Goal: Information Seeking & Learning: Check status

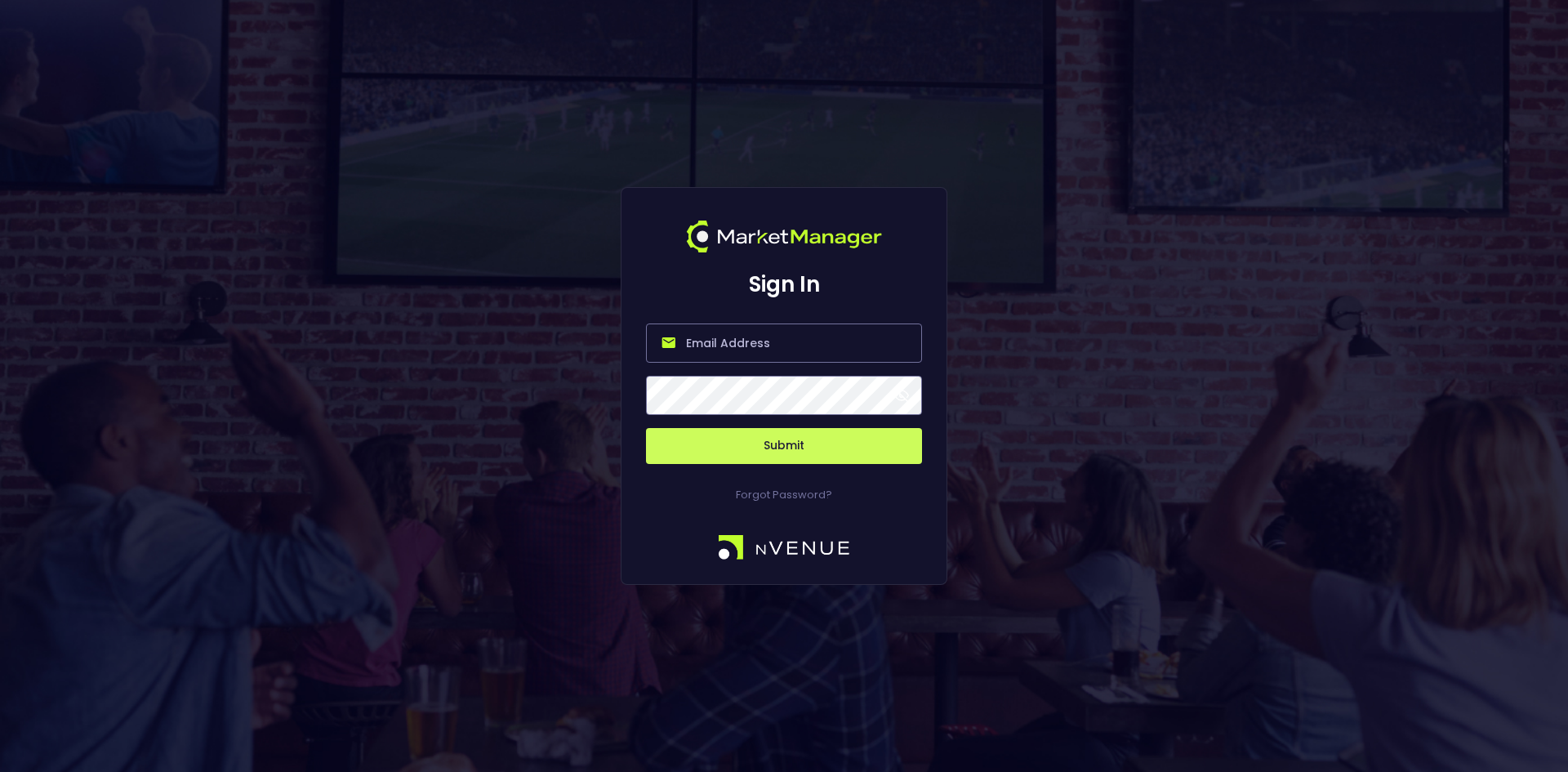
click at [714, 337] on input "email" at bounding box center [784, 342] width 276 height 40
type input "[EMAIL_ADDRESS][DOMAIN_NAME]"
click at [789, 447] on button "Submit" at bounding box center [784, 445] width 276 height 36
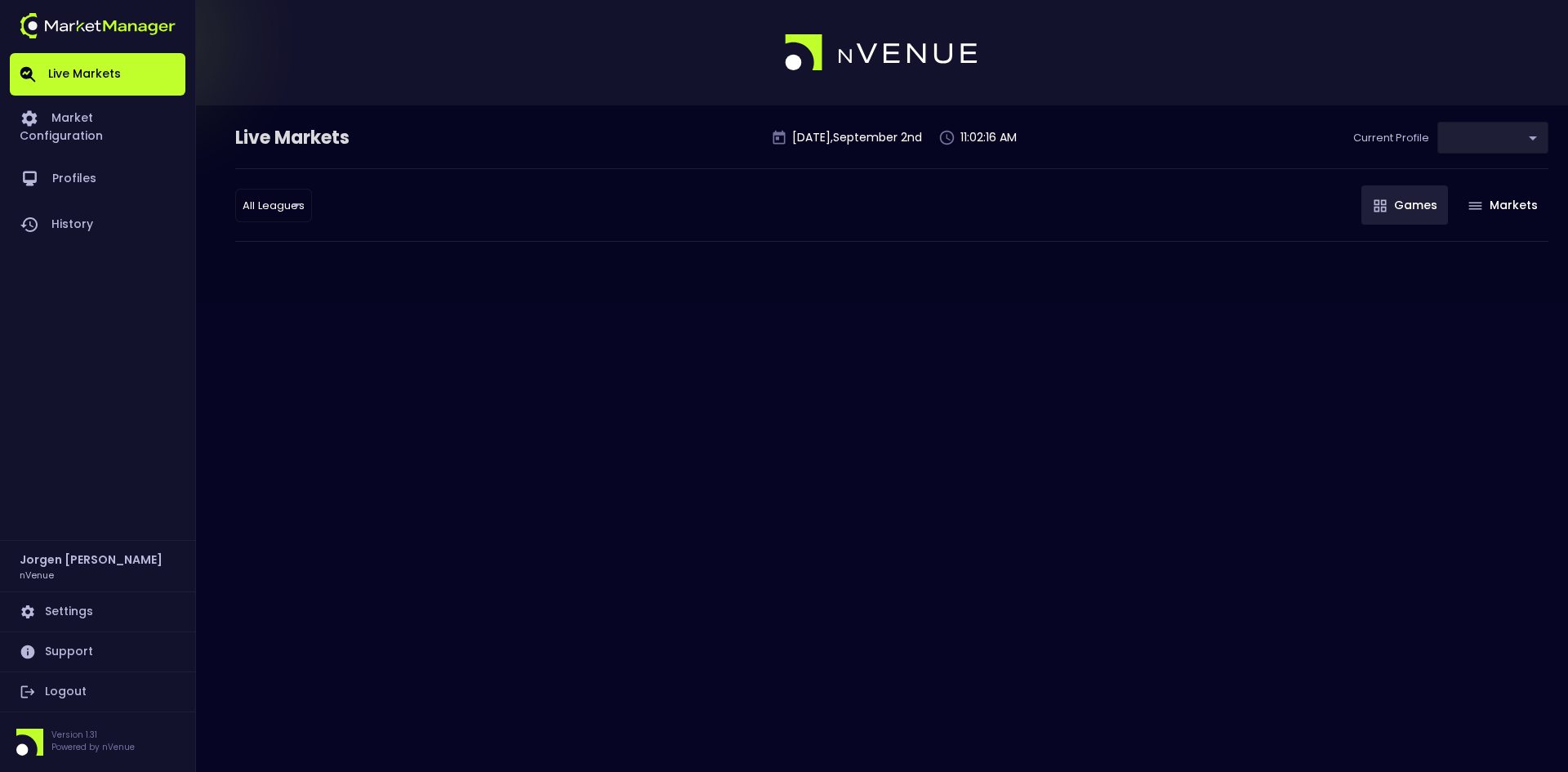
type input "0d810fa5-e353-4d9c-b11d-31f095cae871"
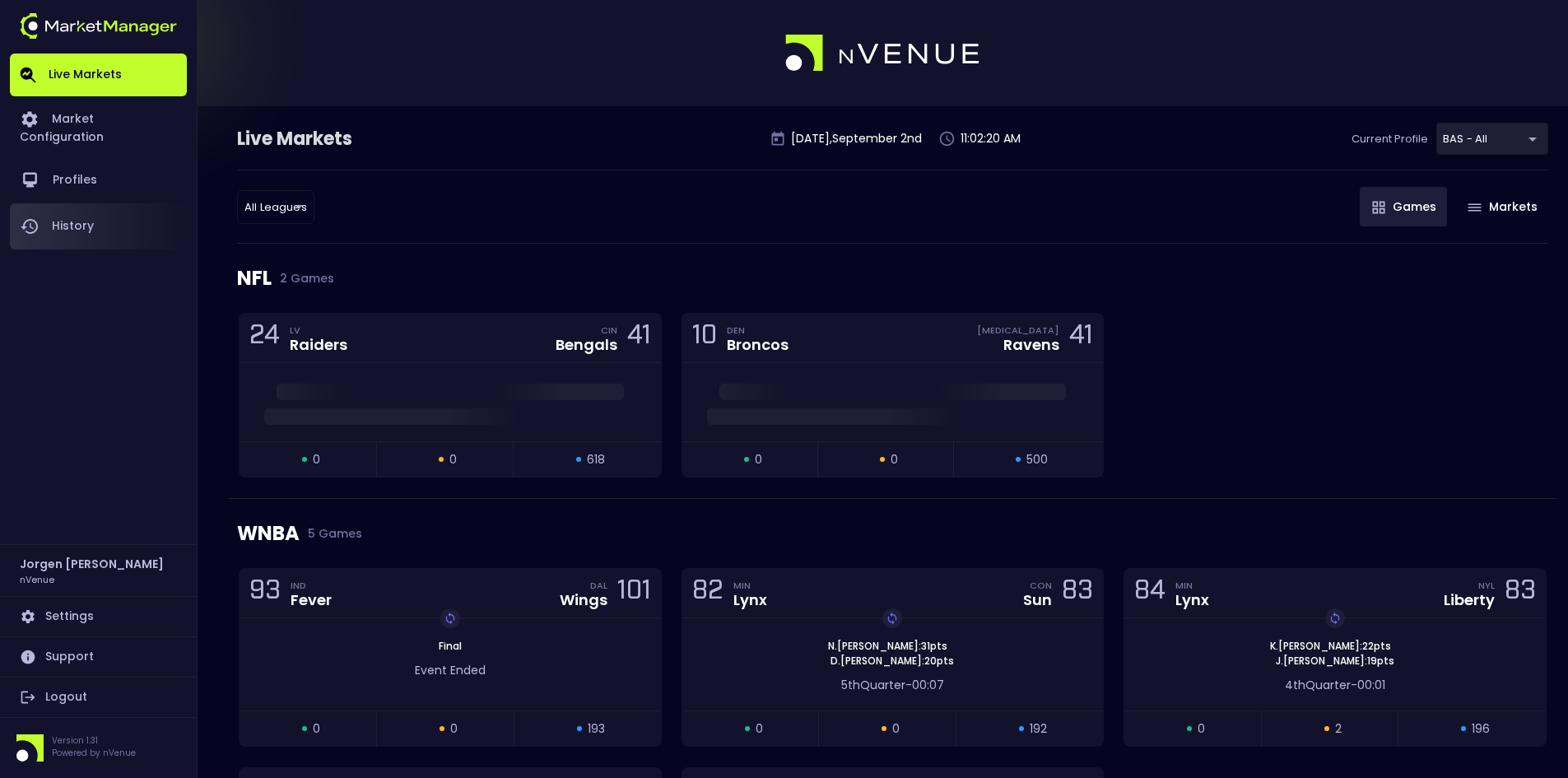
click at [73, 203] on link "History" at bounding box center [98, 226] width 177 height 46
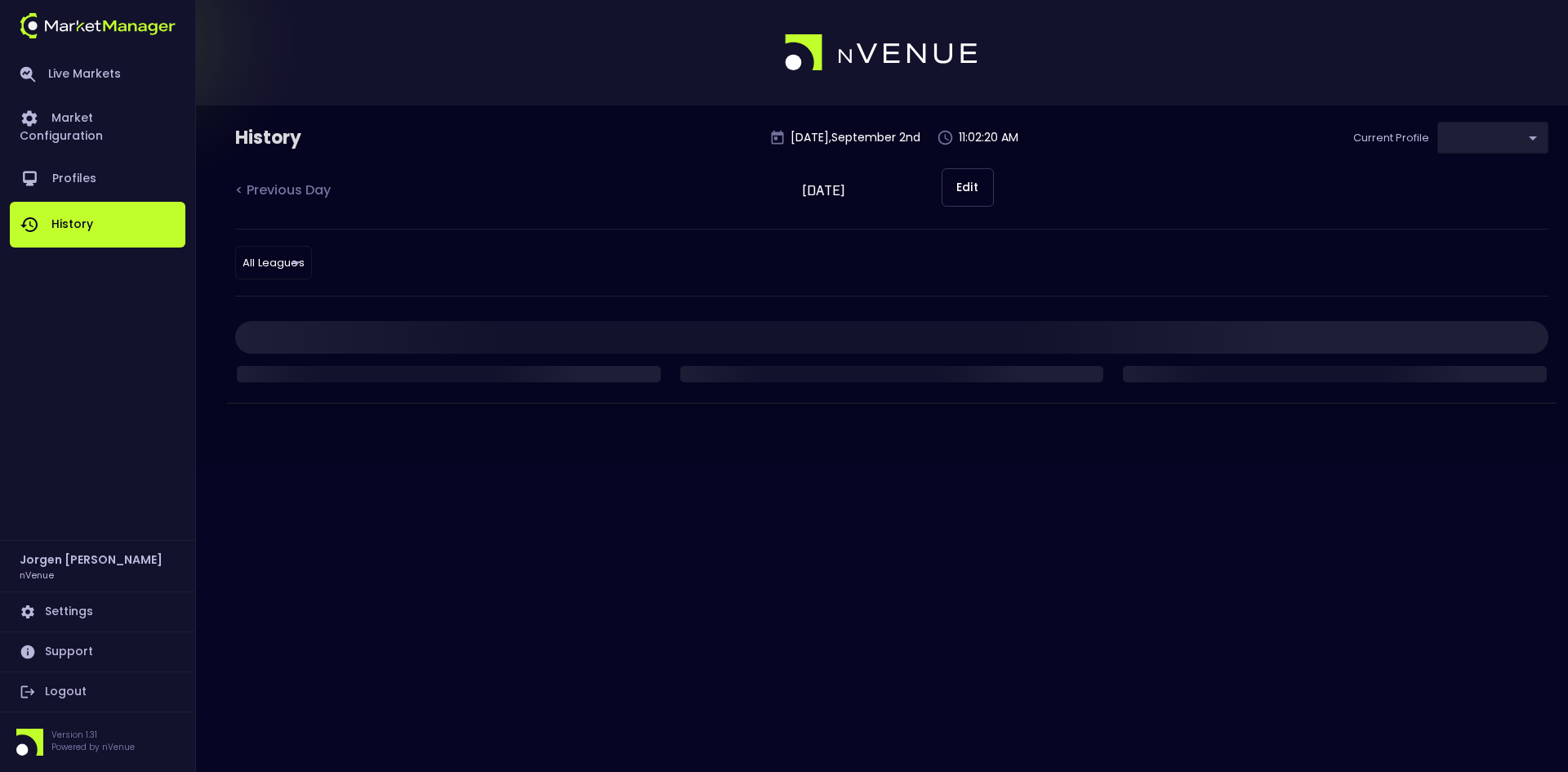
type input "0d810fa5-e353-4d9c-b11d-31f095cae871"
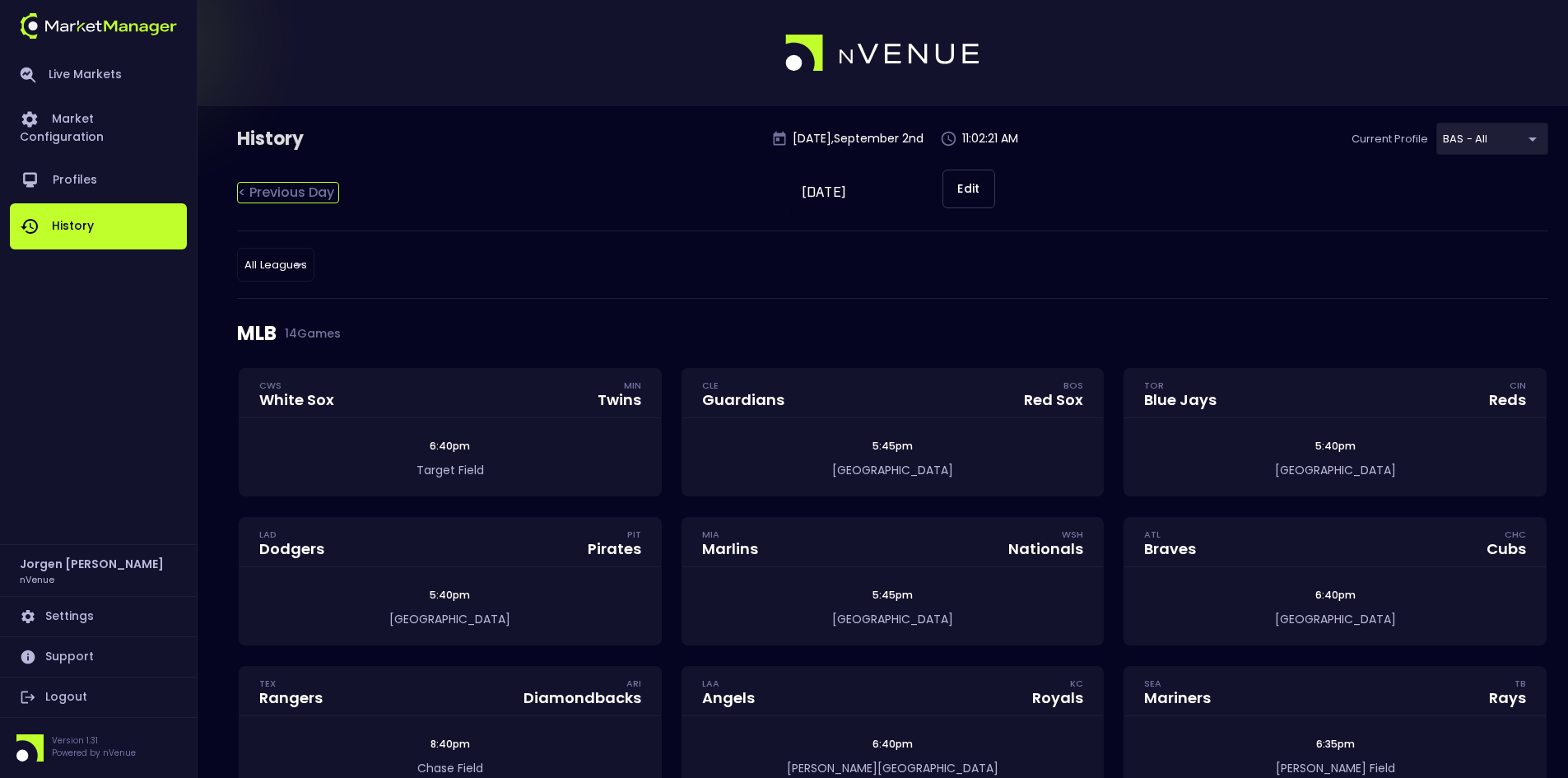
click at [291, 194] on div "< Previous Day" at bounding box center [287, 193] width 102 height 21
type input "[DATE]"
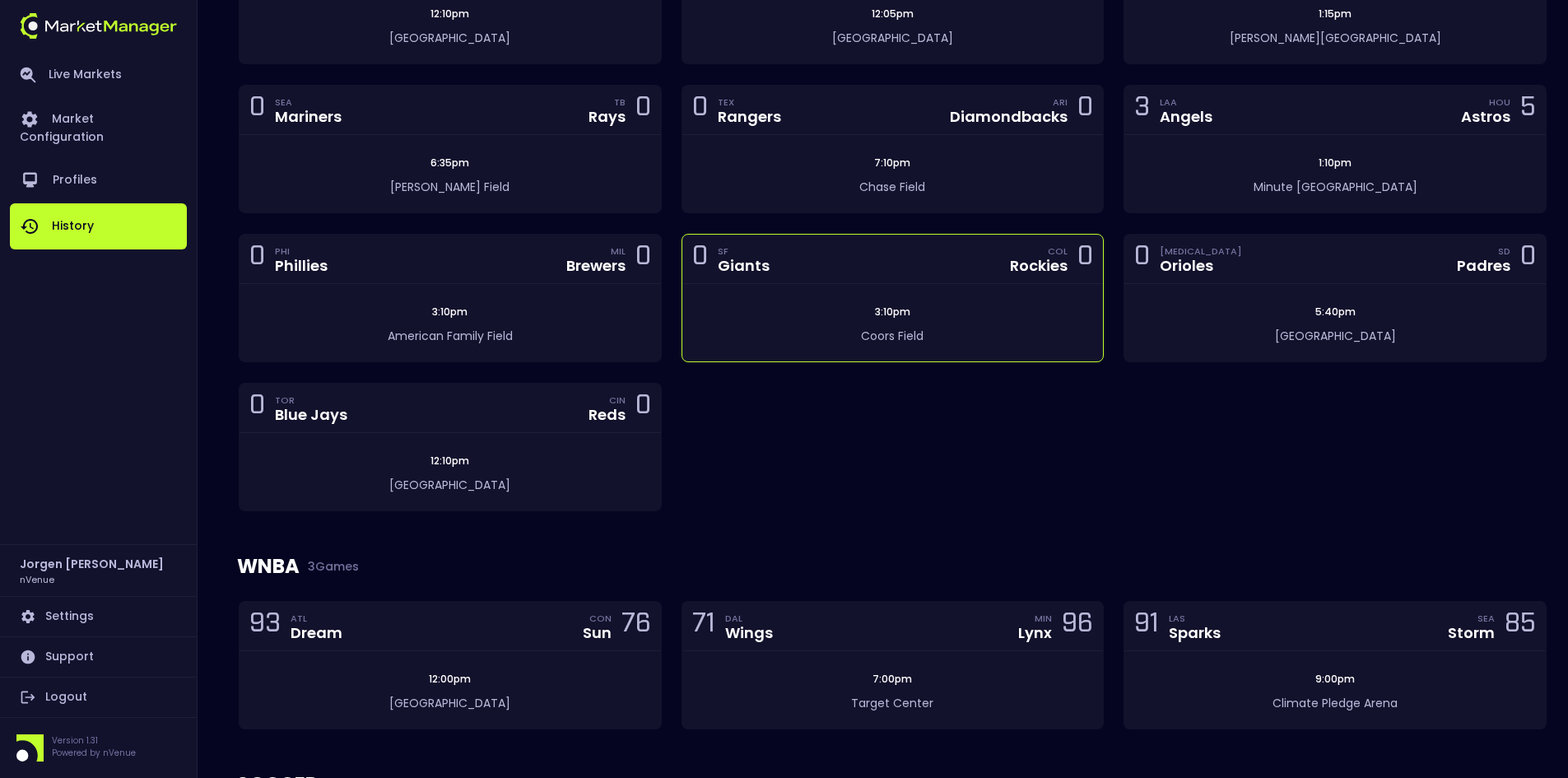
scroll to position [817, 0]
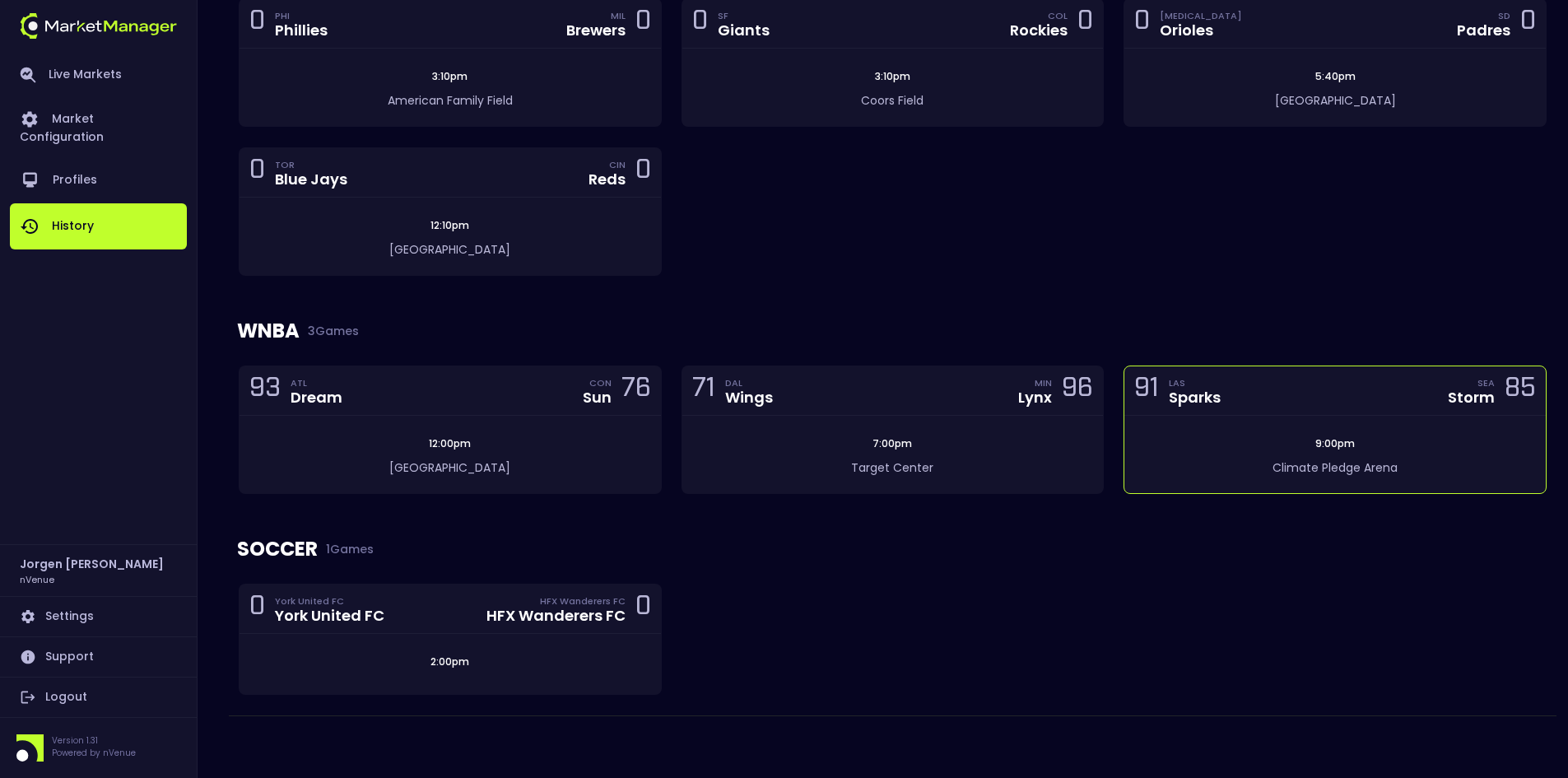
click at [1189, 430] on div "9:00pm Climate [GEOGRAPHIC_DATA]" at bounding box center [1335, 454] width 421 height 77
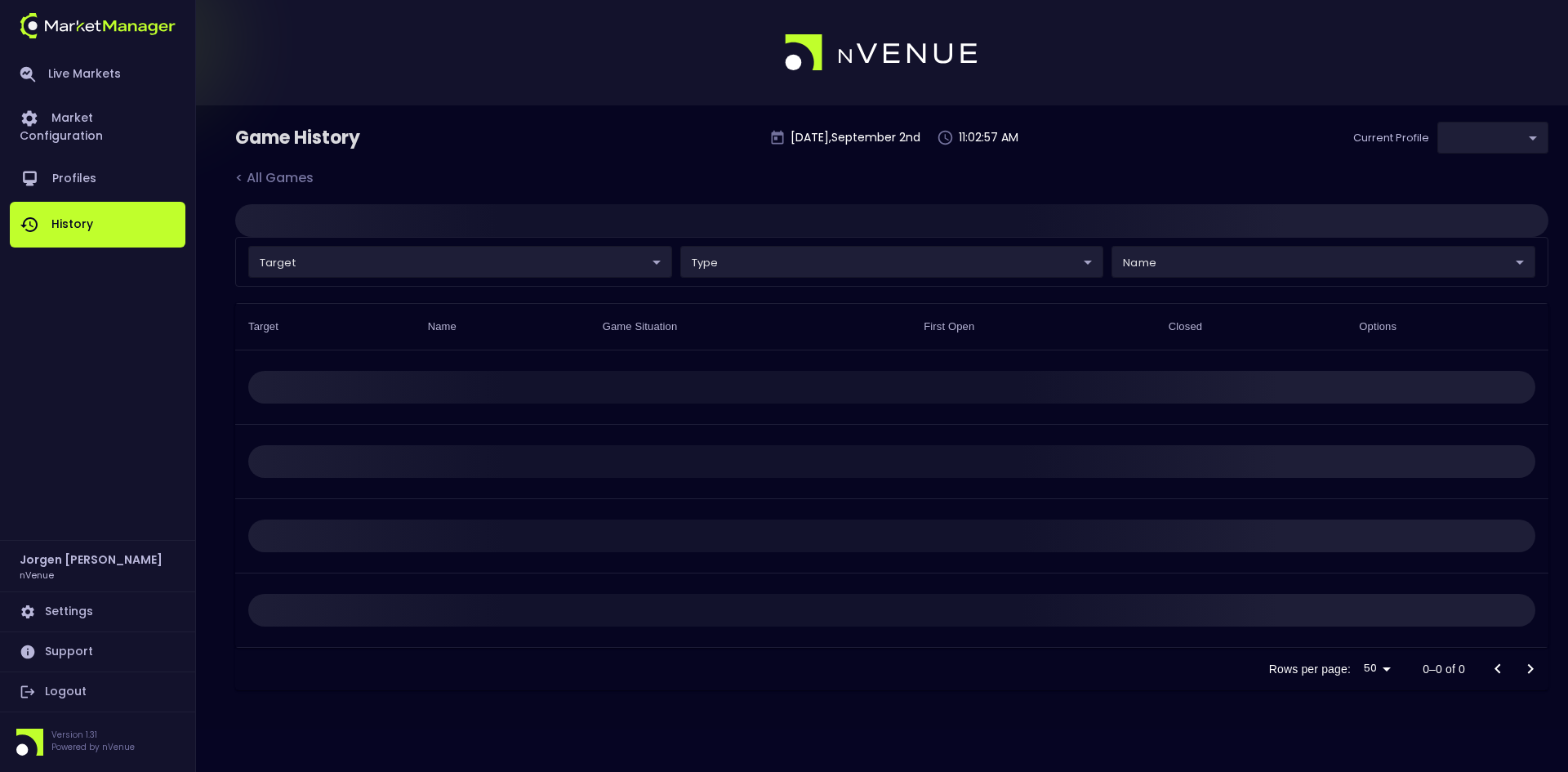
type input "0d810fa5-e353-4d9c-b11d-31f095cae871"
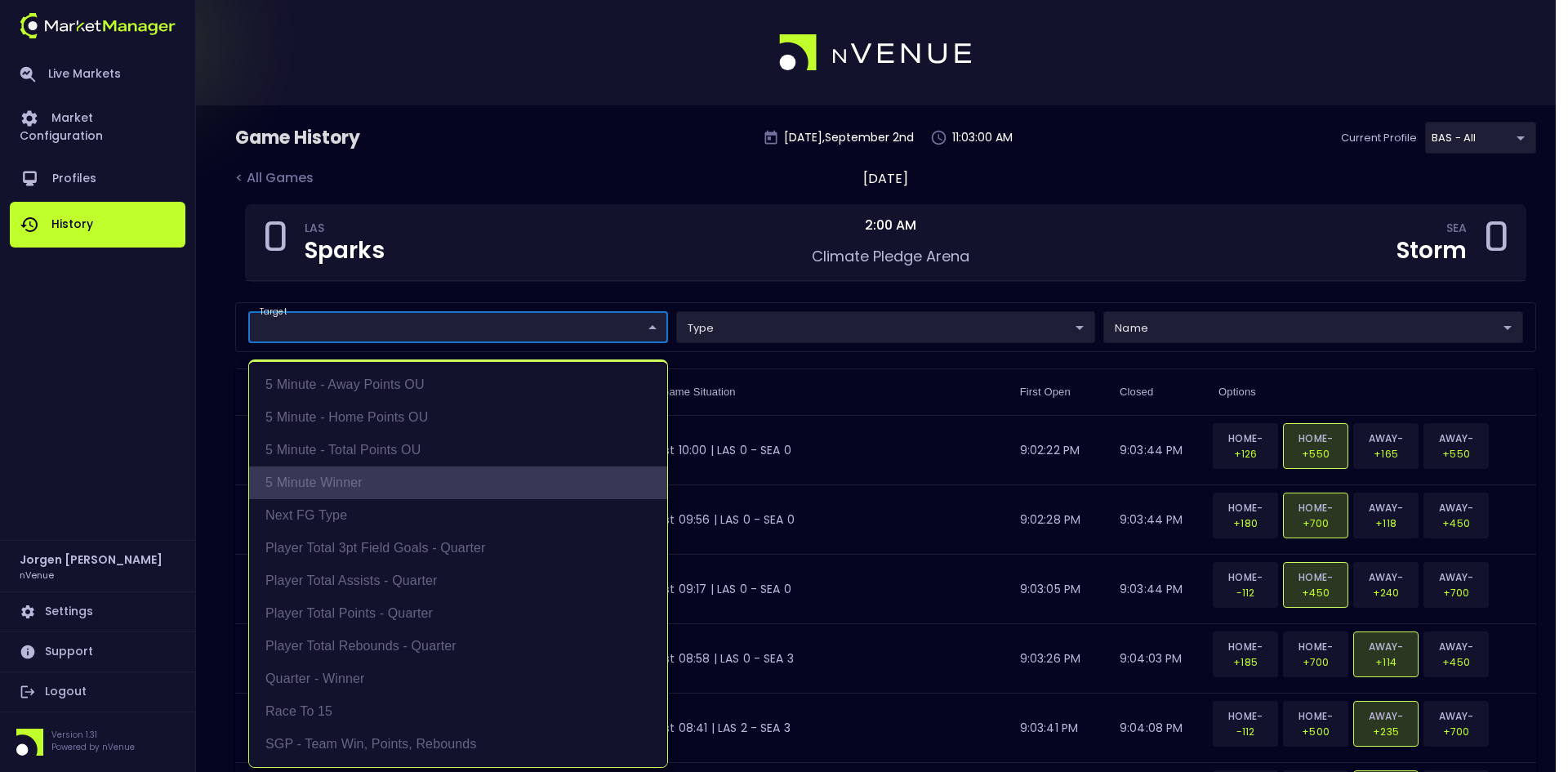
click at [335, 470] on li "5 Minute Winner" at bounding box center [458, 482] width 418 height 33
type input "5 Minute Winner"
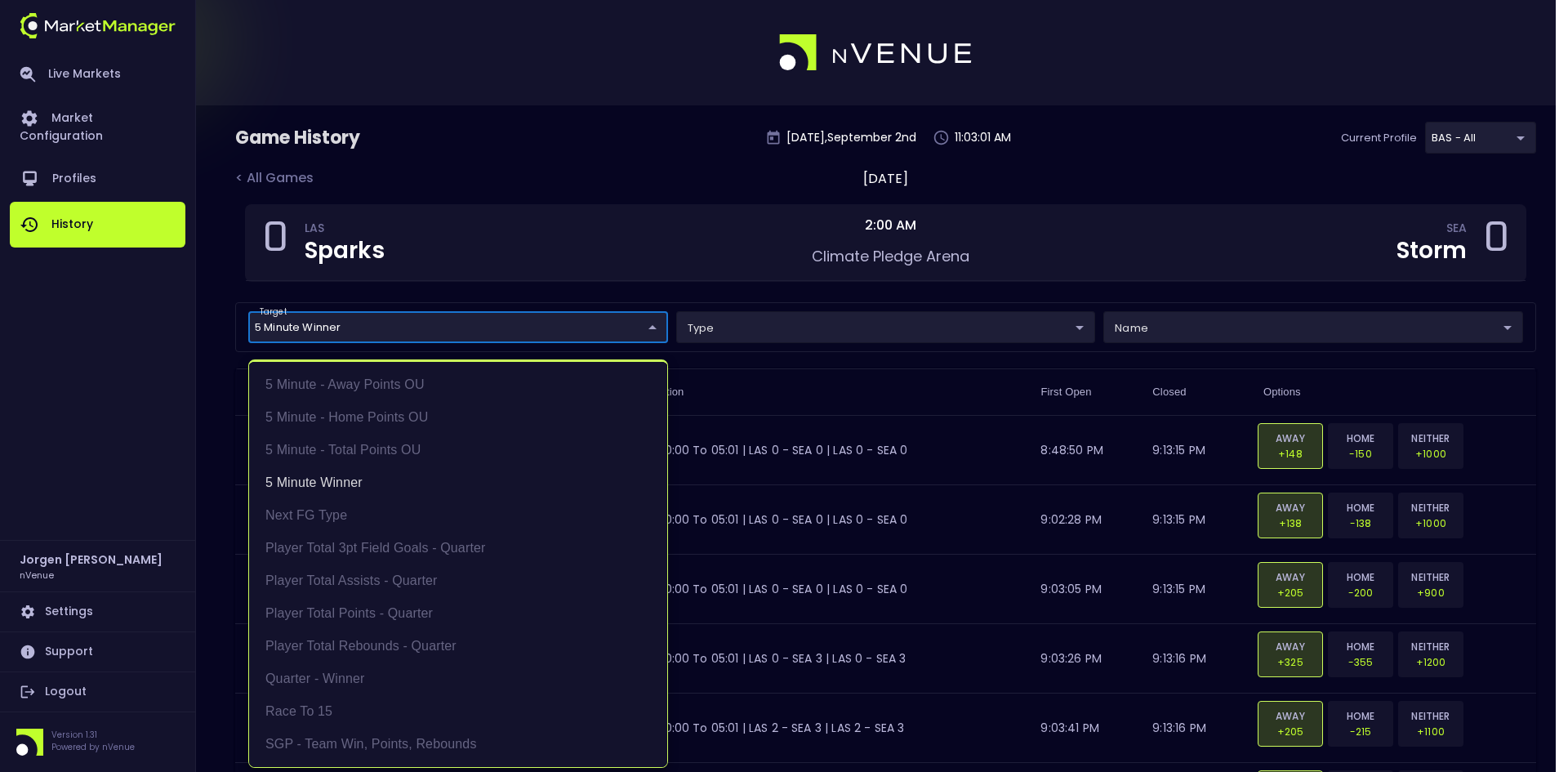
click at [502, 151] on div at bounding box center [784, 386] width 1568 height 772
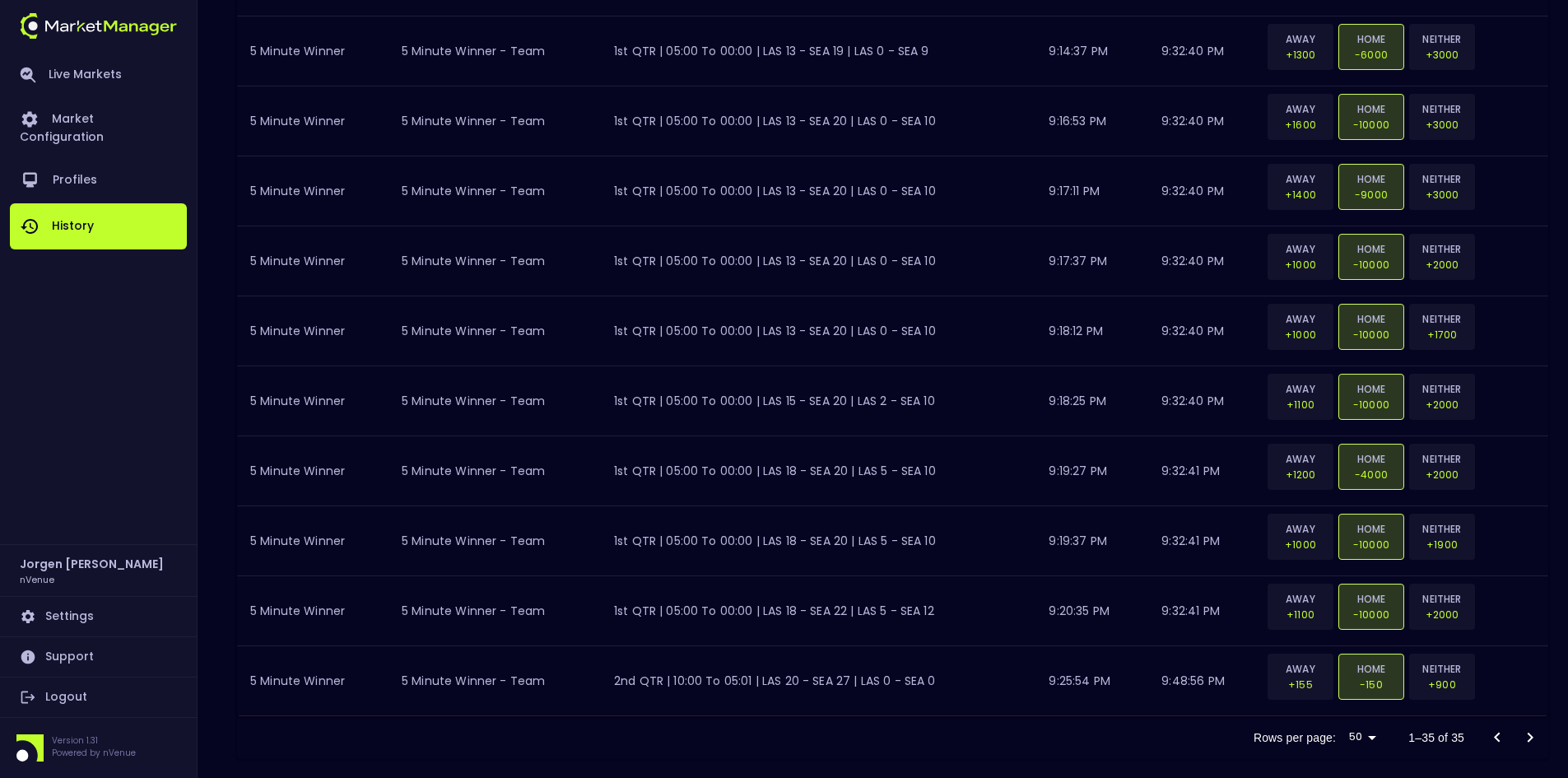
scroll to position [2173, 0]
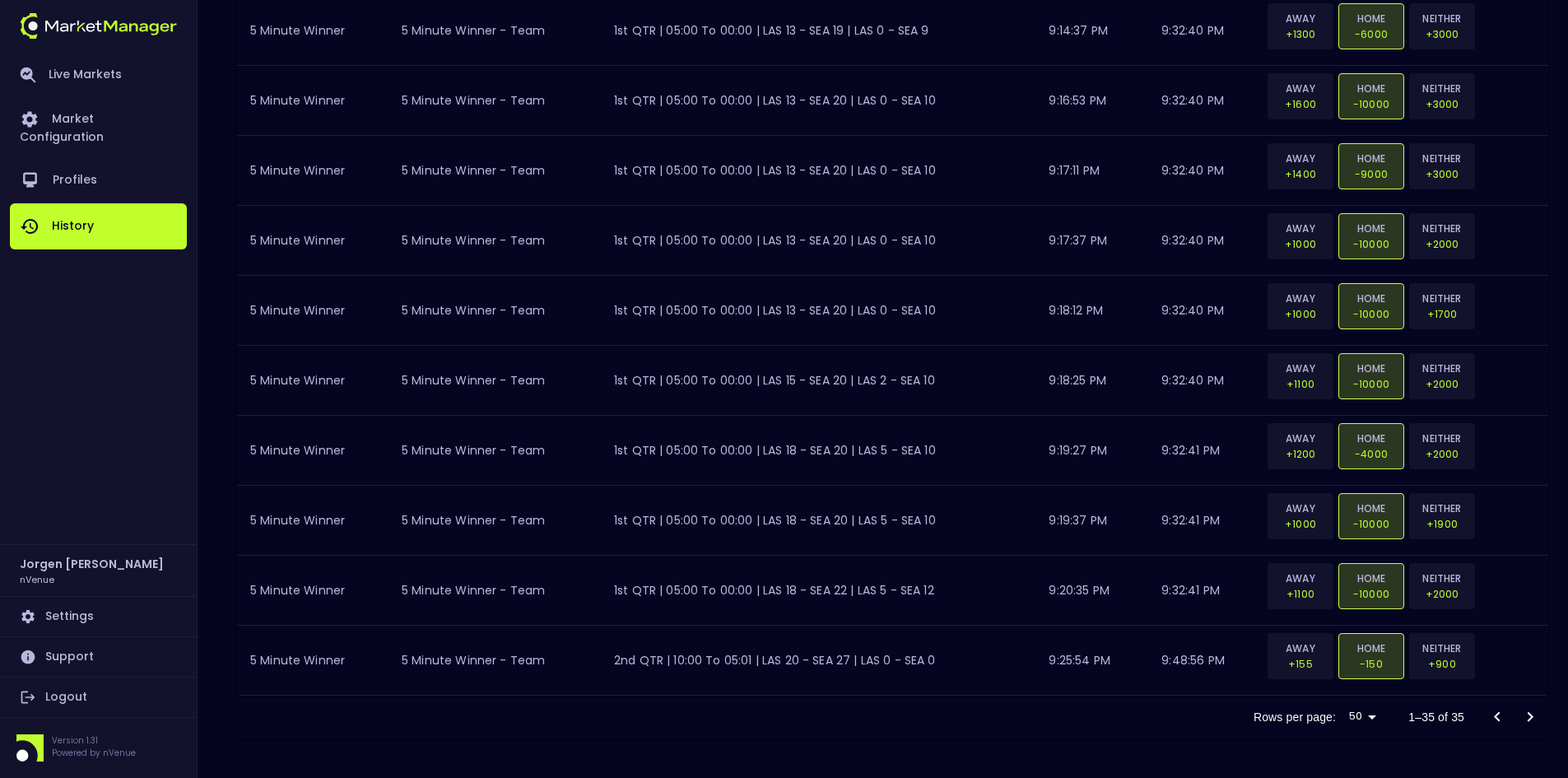
click at [1536, 714] on div at bounding box center [1513, 717] width 66 height 33
click at [1530, 712] on div at bounding box center [1513, 717] width 66 height 33
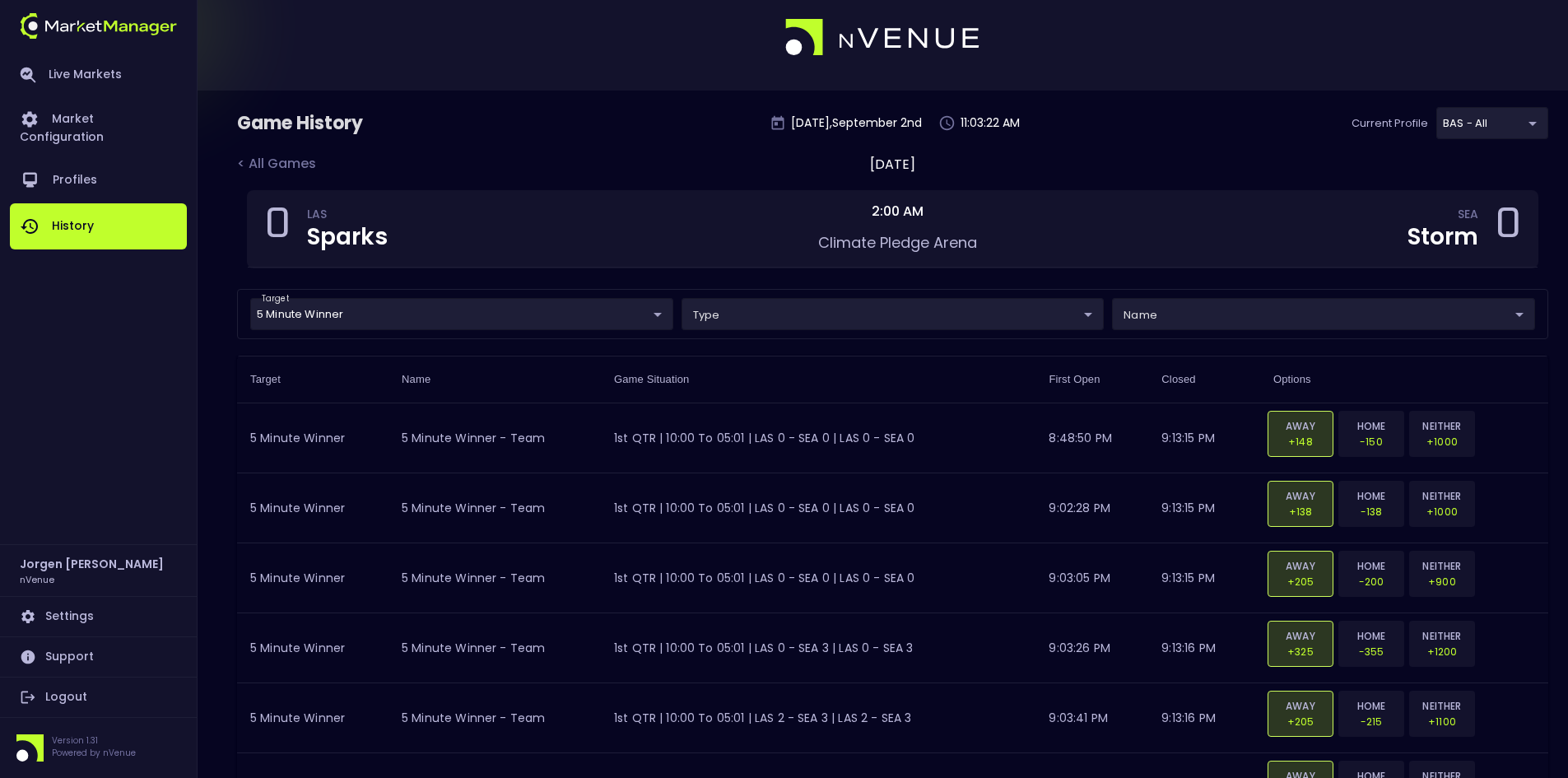
scroll to position [0, 0]
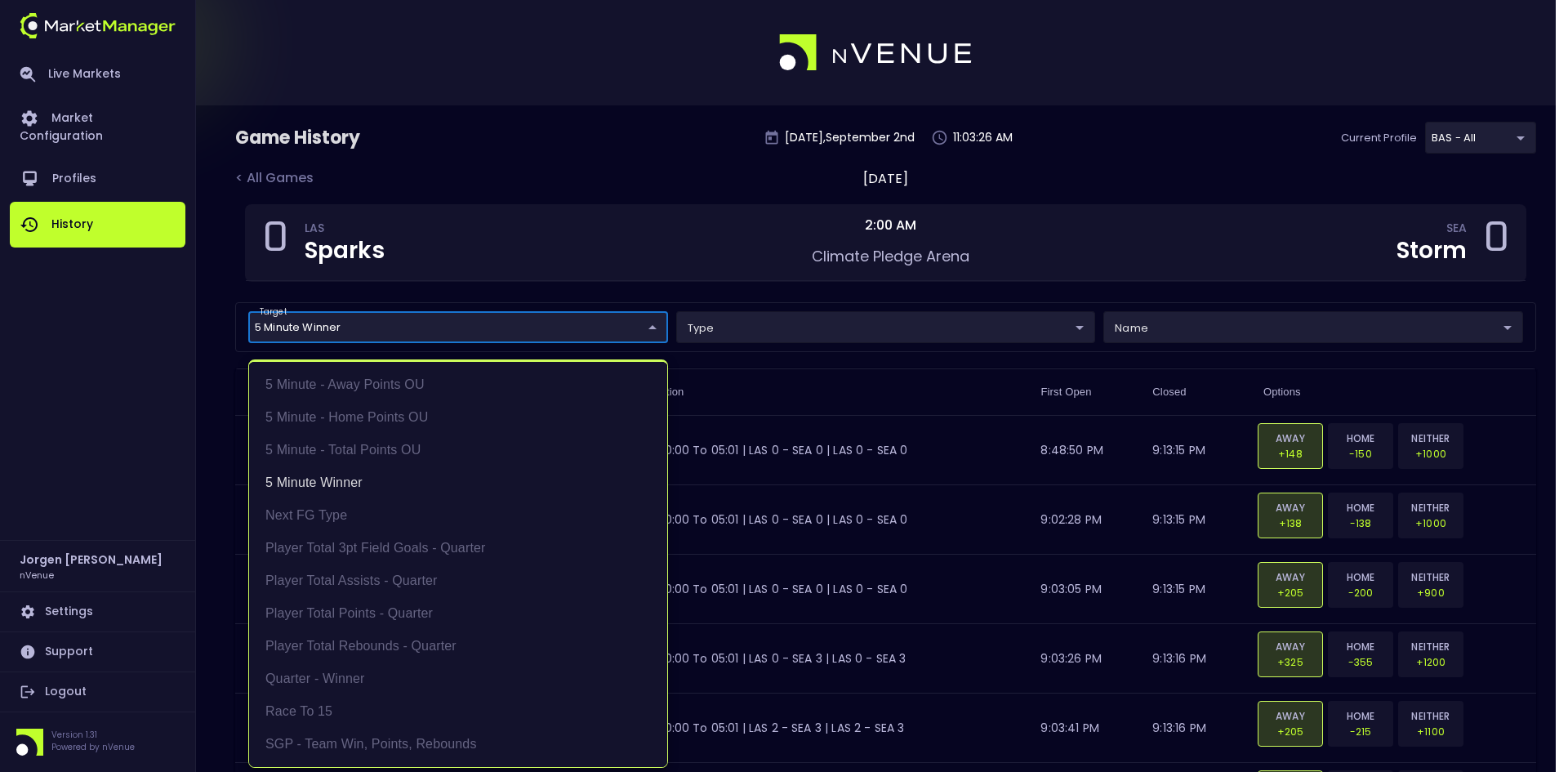
click at [341, 488] on li "5 Minute Winner" at bounding box center [458, 482] width 418 height 33
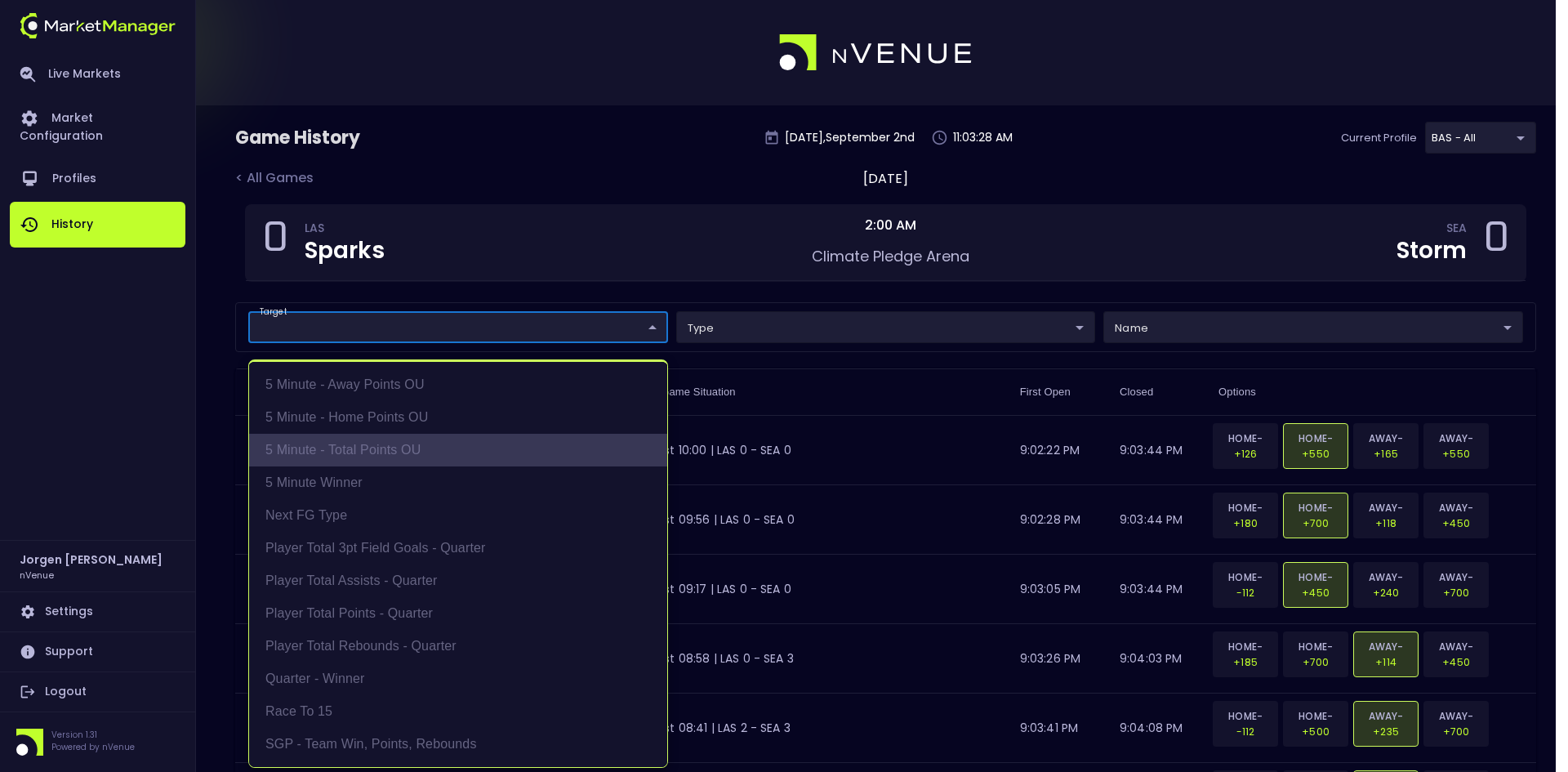
click at [348, 448] on li "5 Minute - Total Points OU" at bounding box center [458, 450] width 418 height 33
type input "5 Minute - Total Points OU"
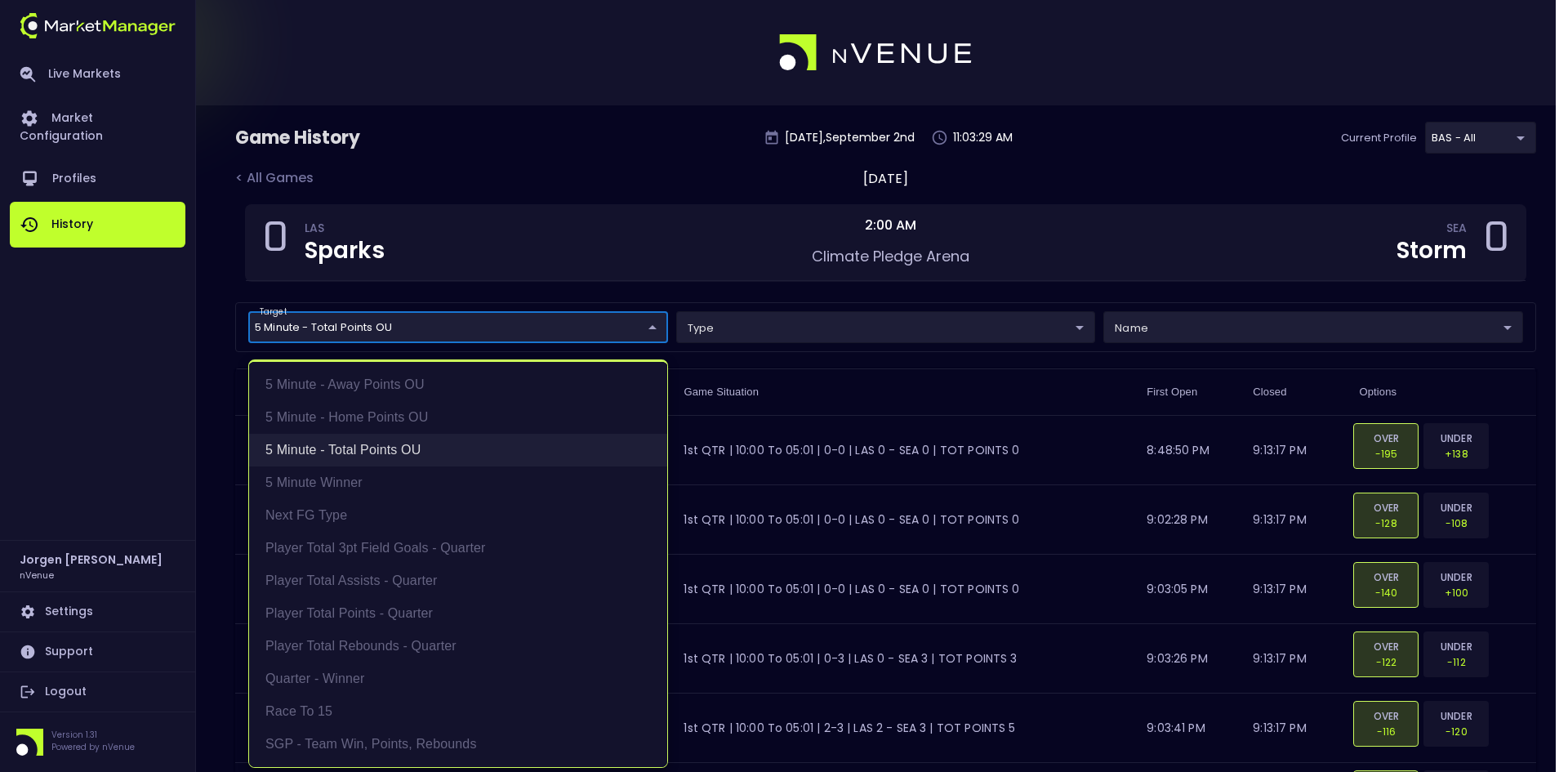
click at [348, 448] on li "5 Minute - Total Points OU" at bounding box center [458, 450] width 418 height 33
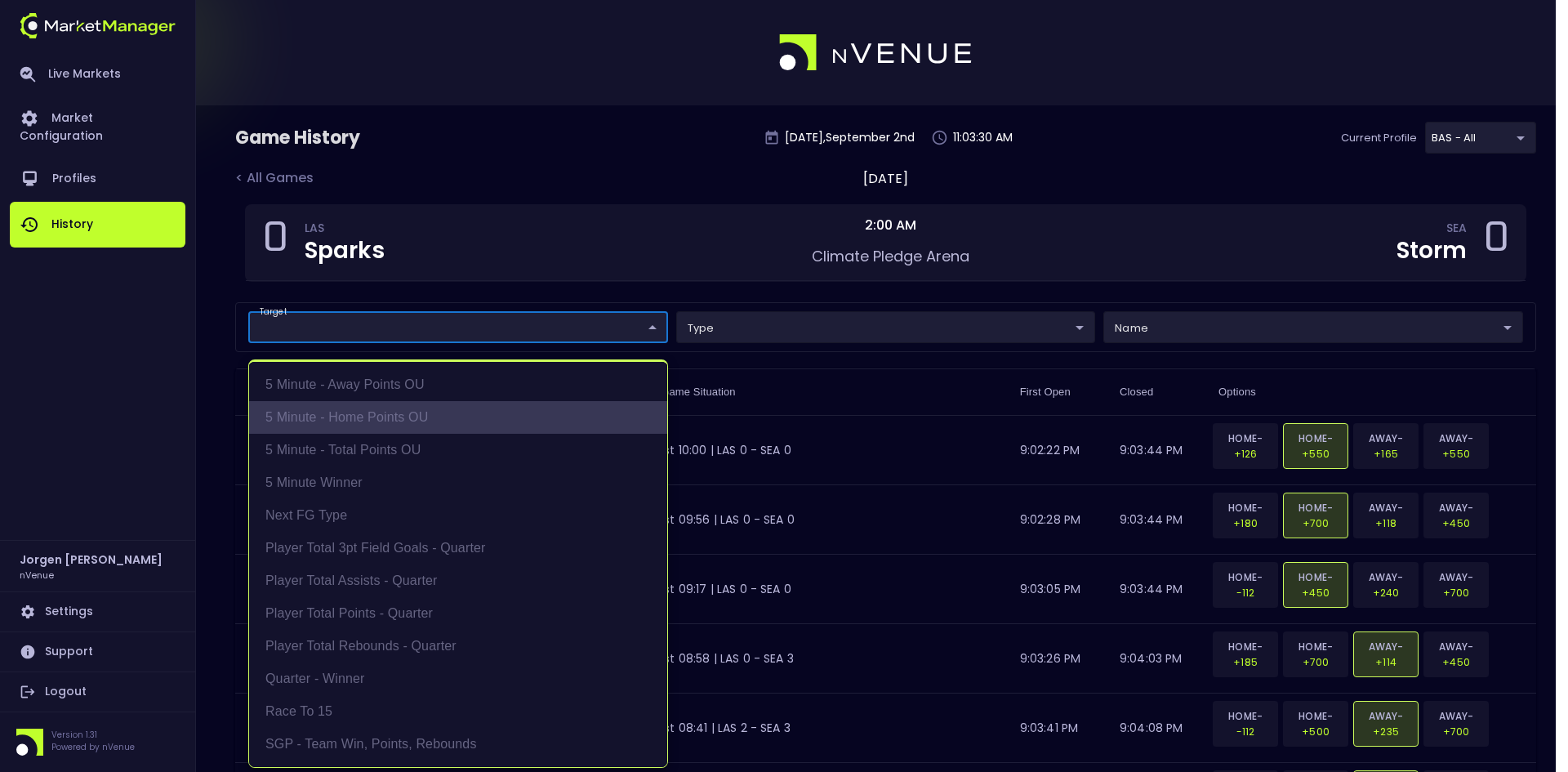
click at [342, 423] on li "5 Minute - Home Points OU" at bounding box center [458, 417] width 418 height 33
type input "5 Minute - Home Points OU"
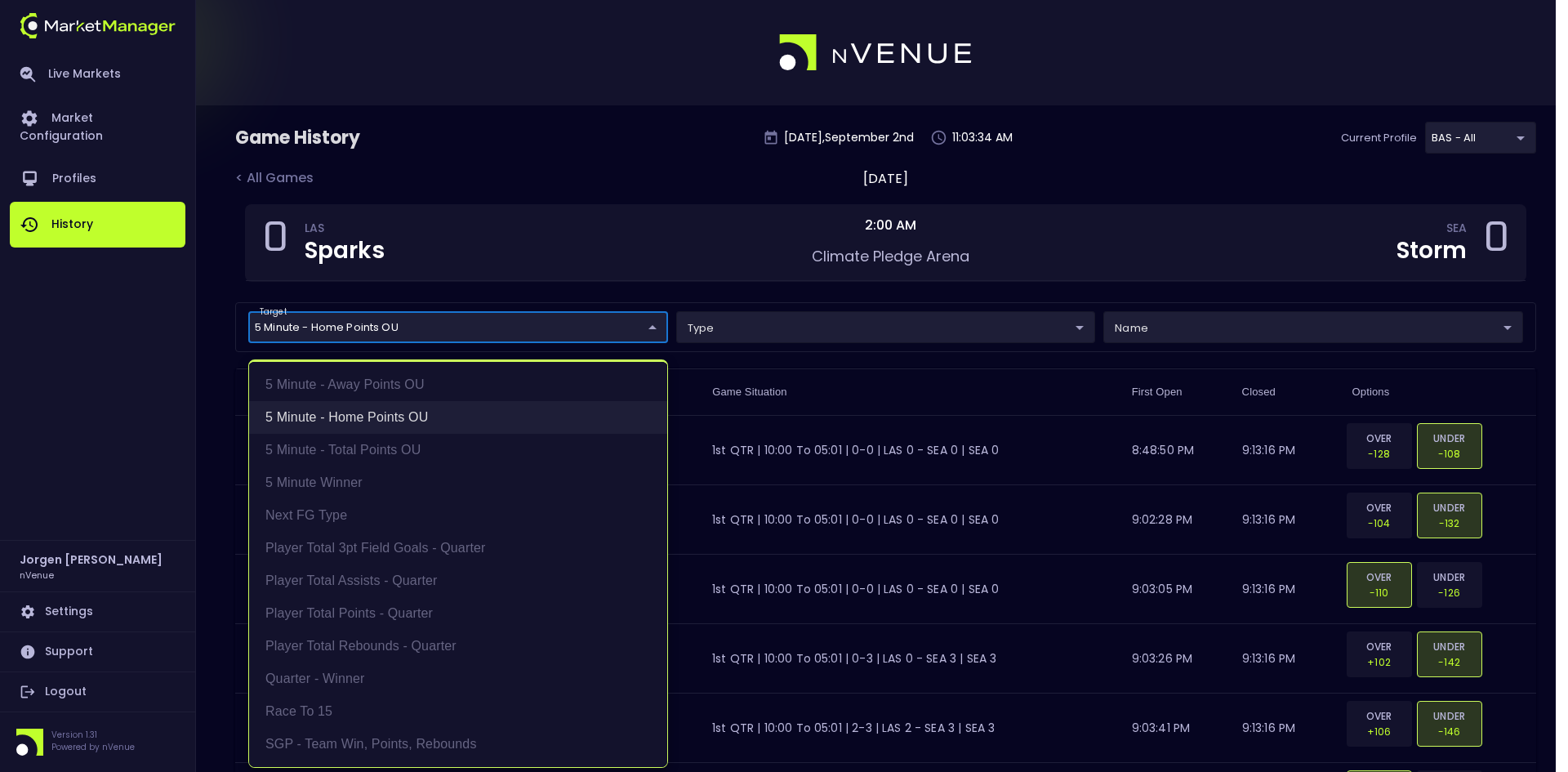
click at [342, 423] on li "5 Minute - Home Points OU" at bounding box center [458, 417] width 418 height 33
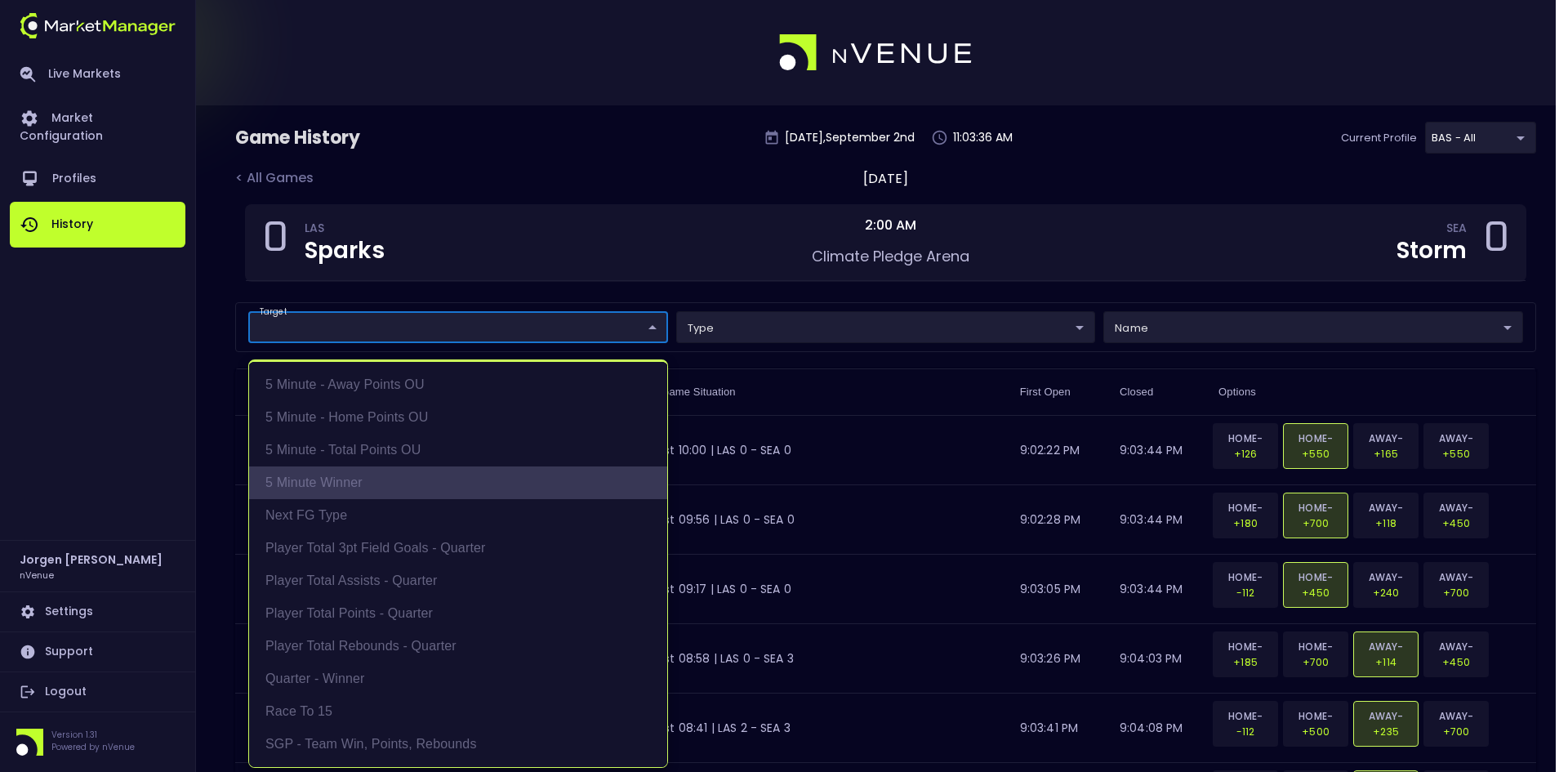
click at [342, 478] on li "5 Minute Winner" at bounding box center [458, 482] width 418 height 33
type input "5 Minute Winner"
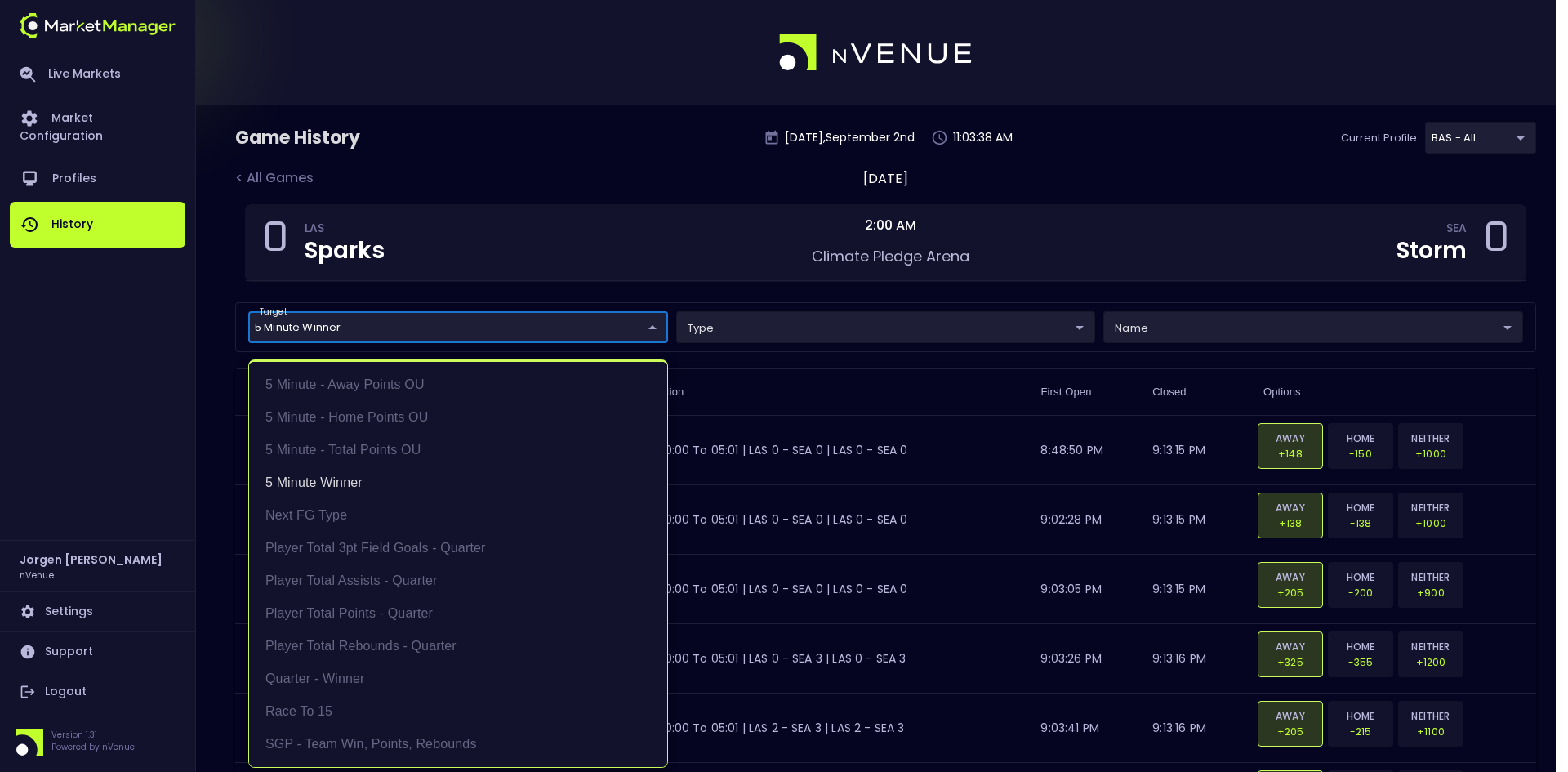
click at [595, 165] on div at bounding box center [784, 386] width 1568 height 772
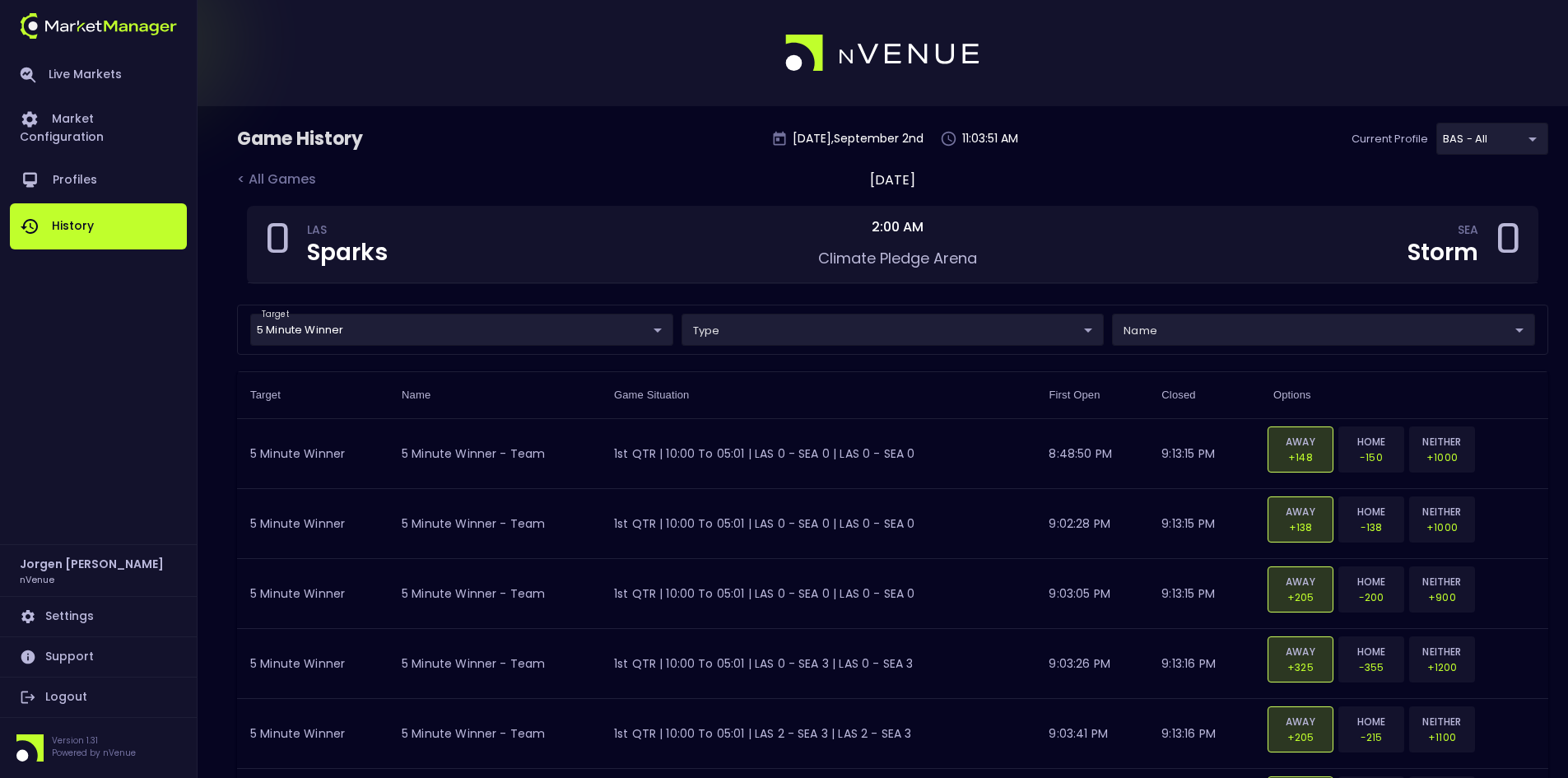
click at [537, 173] on div "< All Games [DATE]" at bounding box center [892, 187] width 1311 height 36
click at [572, 166] on div "Game History [DATE] 11:04:25 AM Current Profile BAS - All 0d810fa5-e353-4d9c-b1…" at bounding box center [892, 145] width 1311 height 47
click at [278, 176] on div "< All Games" at bounding box center [287, 180] width 102 height 21
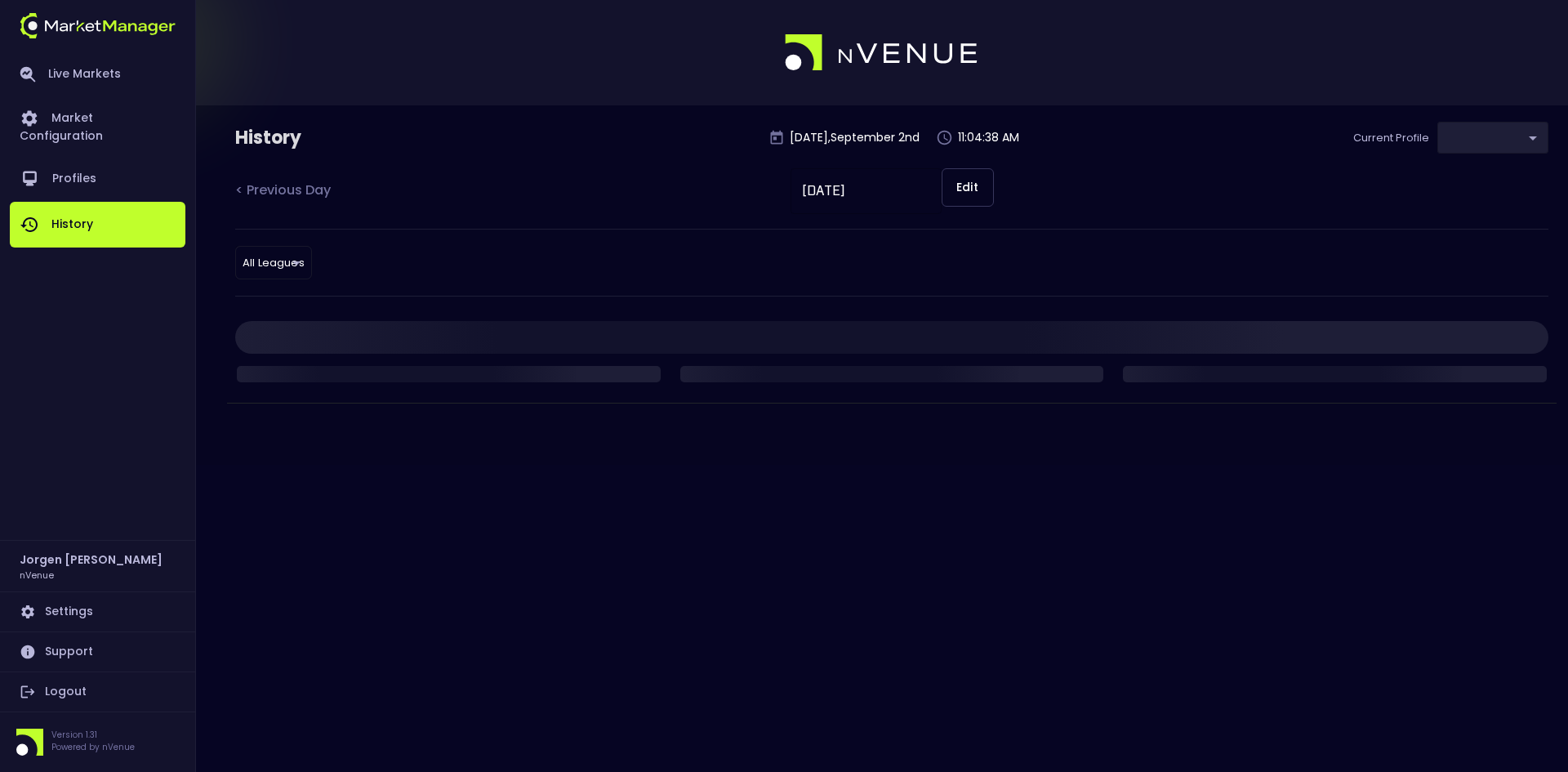
type input "0d810fa5-e353-4d9c-b11d-31f095cae871"
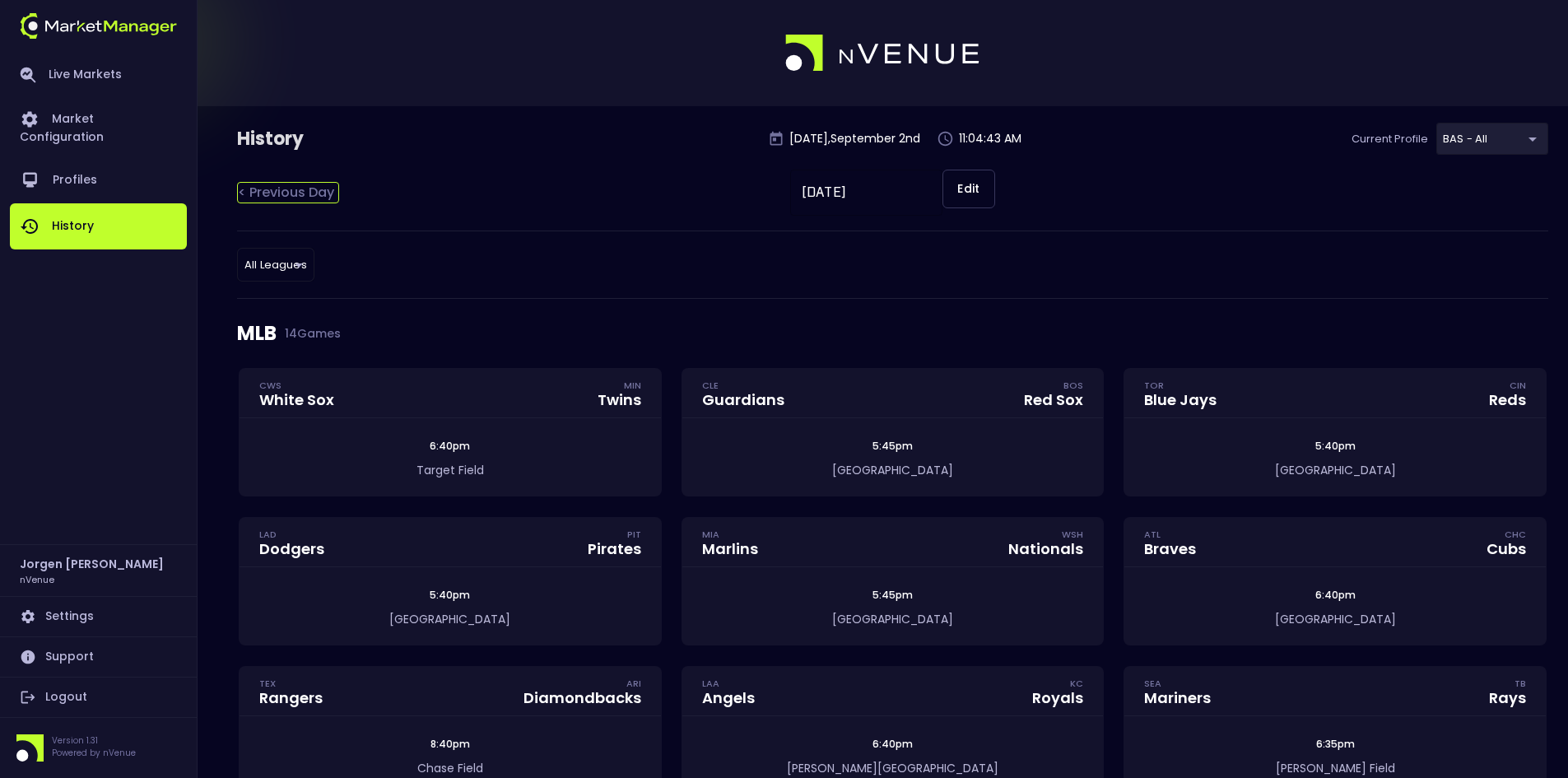
click at [299, 200] on div "< Previous Day" at bounding box center [287, 193] width 102 height 21
type input "[DATE]"
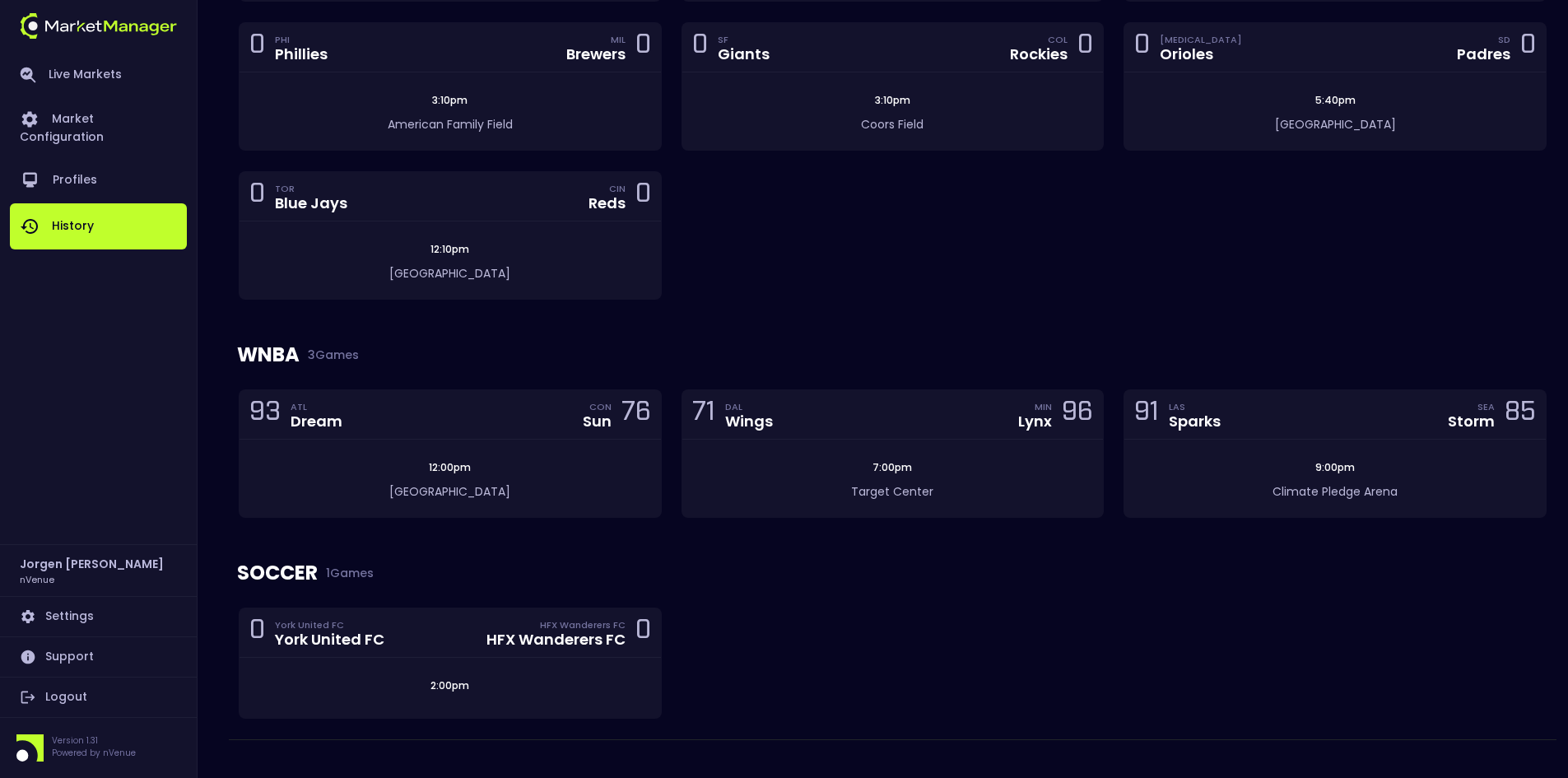
scroll to position [817, 0]
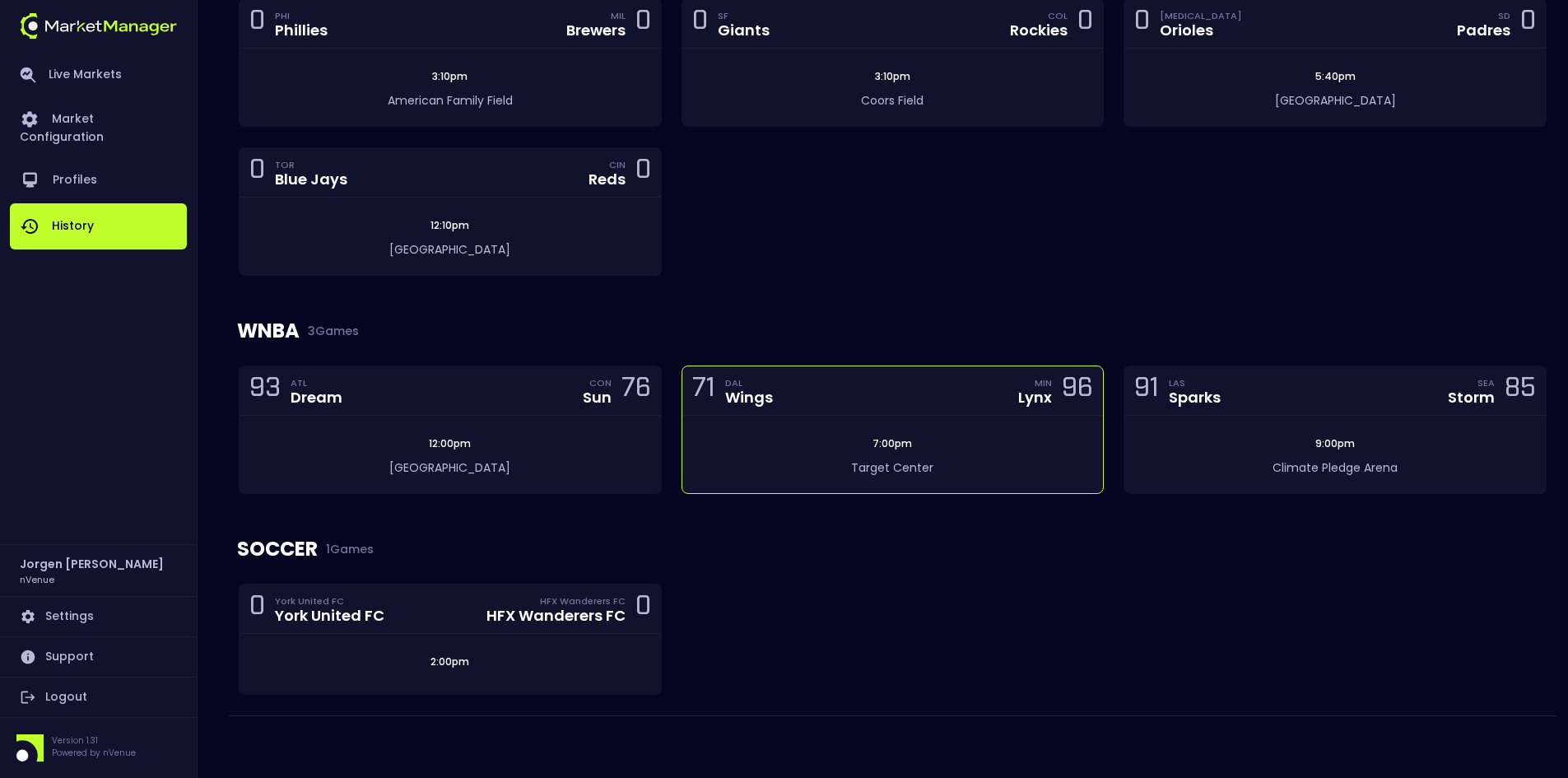
click at [819, 434] on div "7:00pm [GEOGRAPHIC_DATA]" at bounding box center [892, 454] width 421 height 77
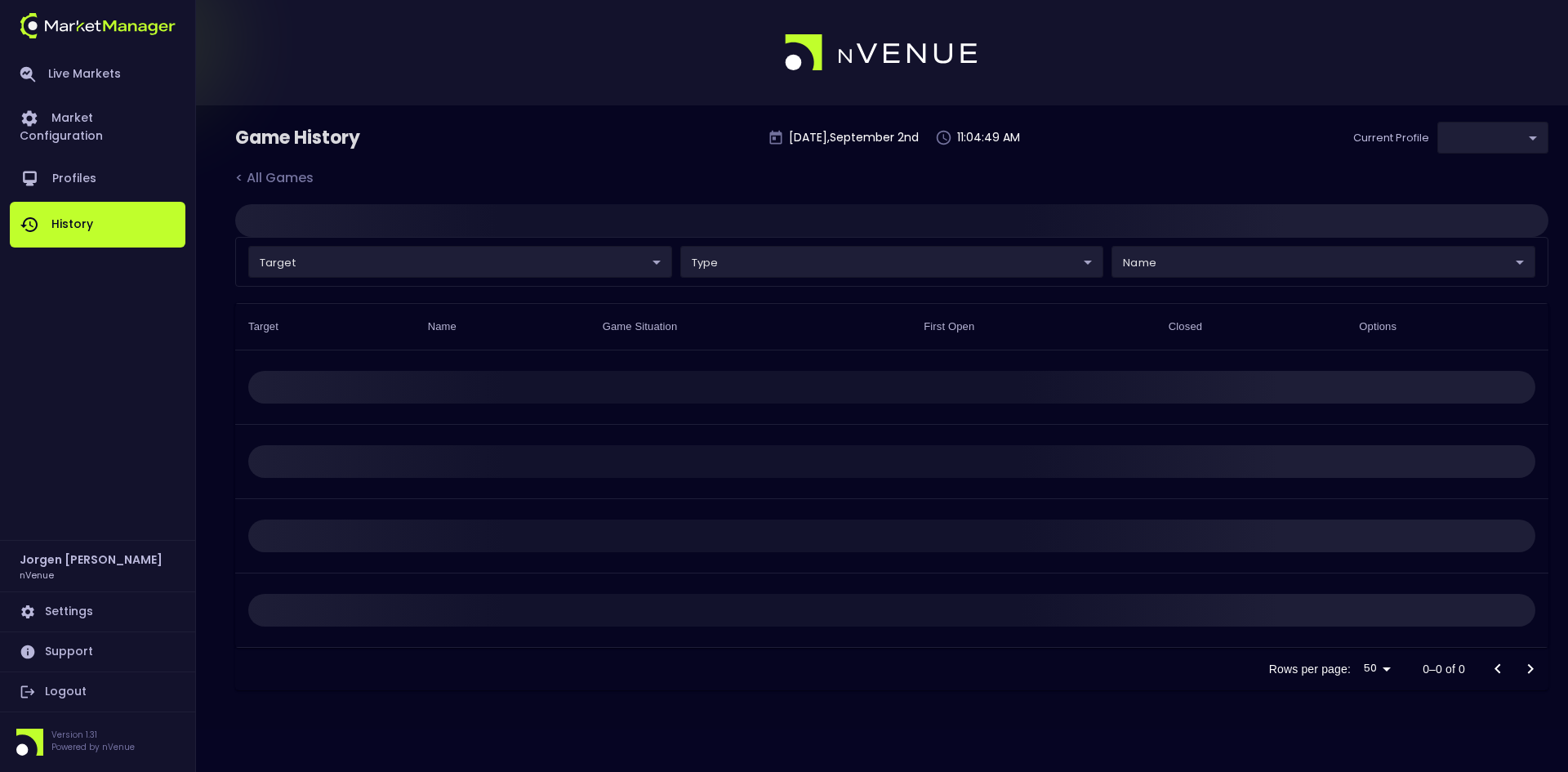
type input "0d810fa5-e353-4d9c-b11d-31f095cae871"
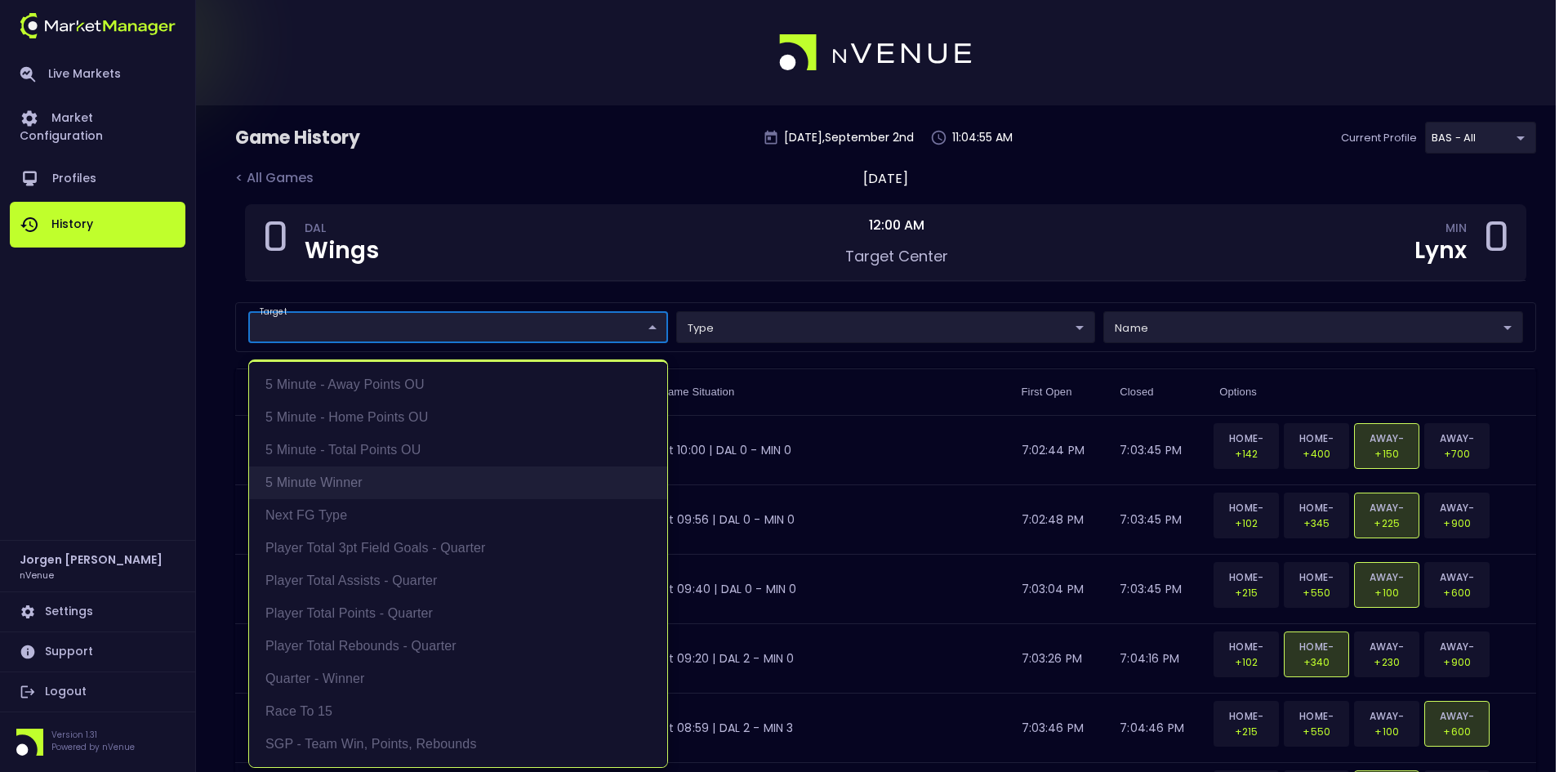
click at [328, 482] on li "5 Minute Winner" at bounding box center [458, 482] width 418 height 33
type input "5 Minute Winner"
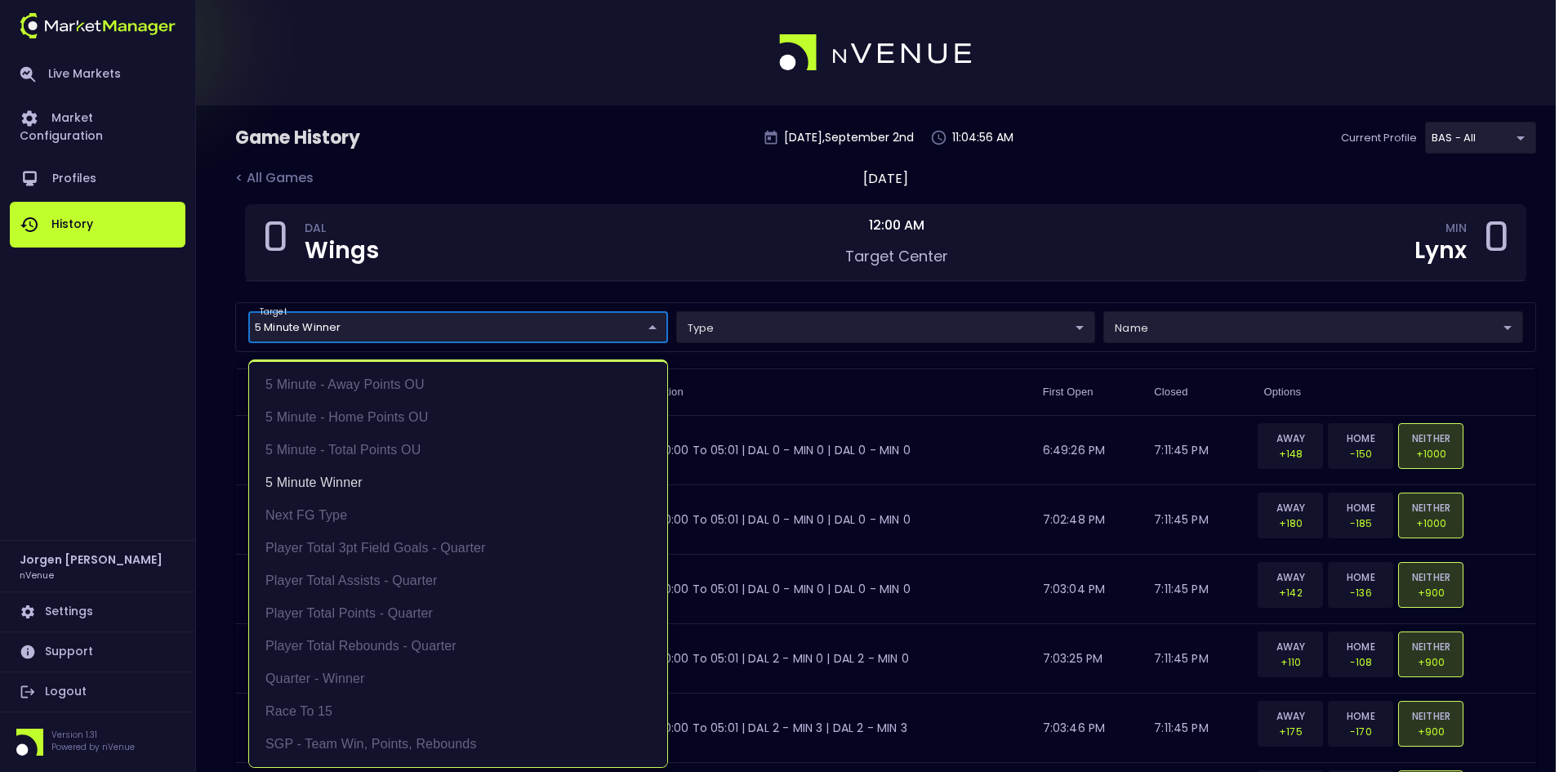
click at [596, 173] on div at bounding box center [784, 386] width 1568 height 772
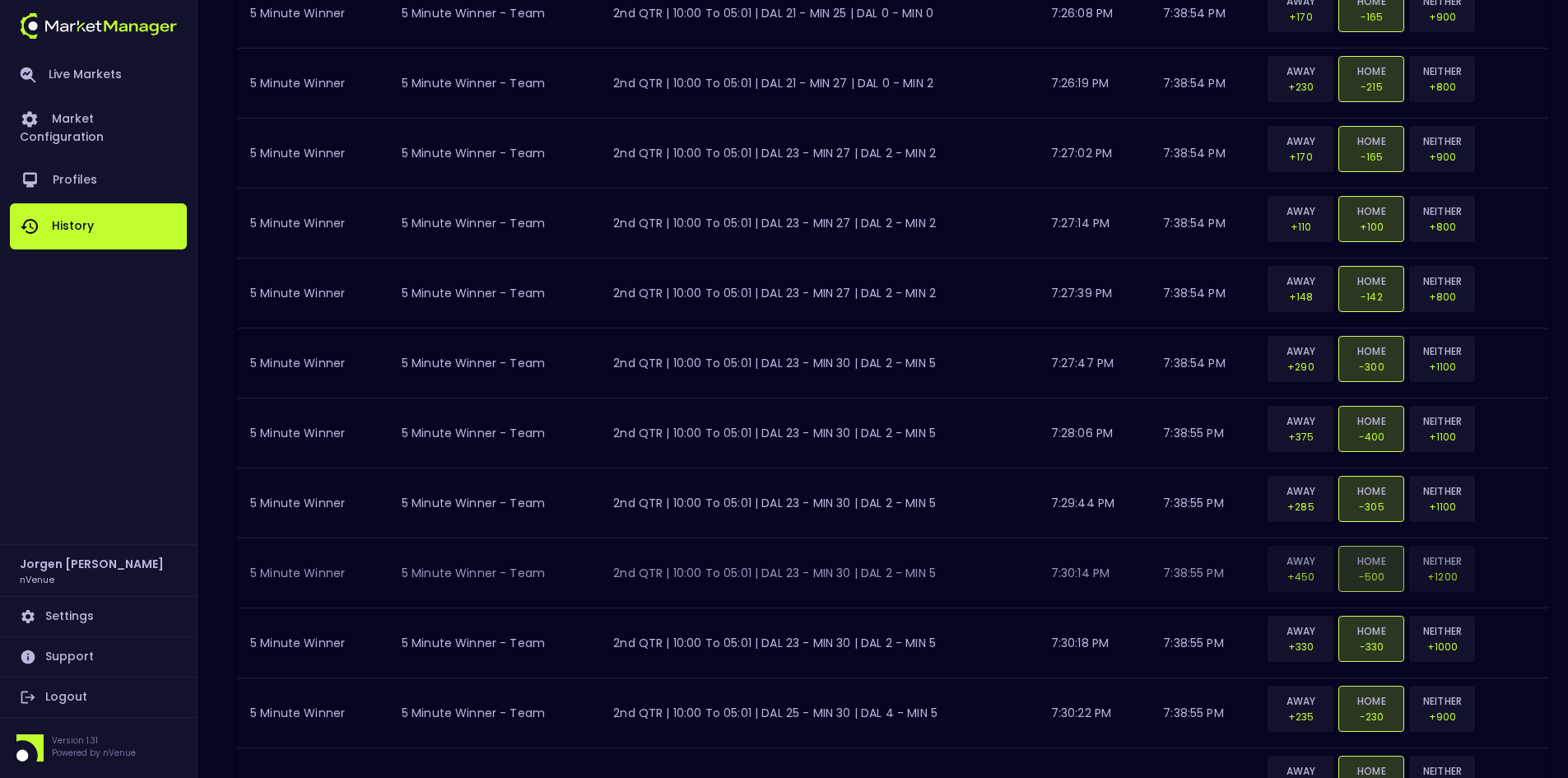
scroll to position [3222, 0]
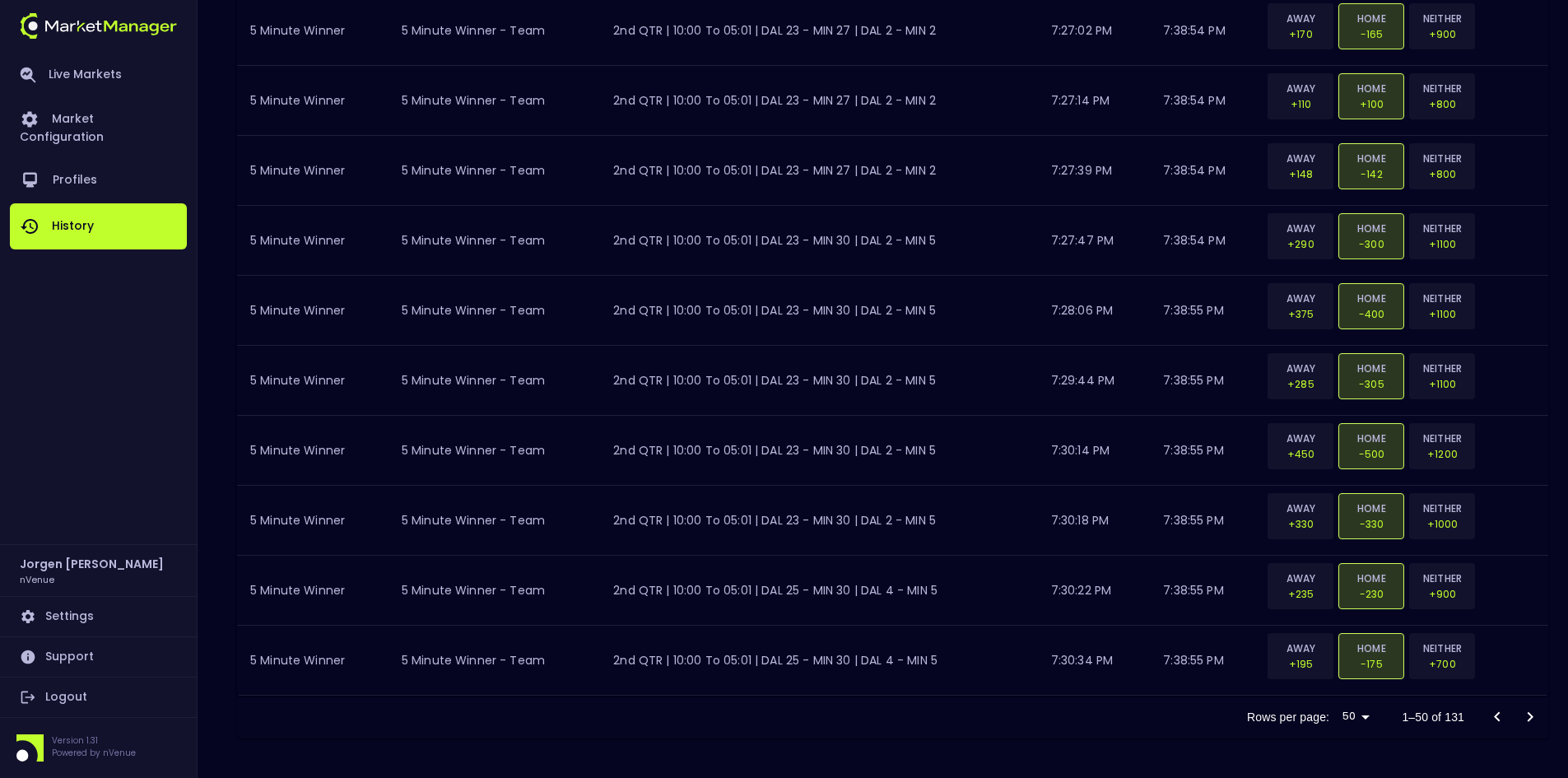
click at [1533, 716] on icon "Go to next page" at bounding box center [1530, 717] width 20 height 20
click at [1528, 714] on icon "Go to next page" at bounding box center [1530, 717] width 20 height 20
click at [1531, 715] on div at bounding box center [1513, 717] width 66 height 33
click at [757, 715] on div "Rows per page: 50 50 101–131 of 131" at bounding box center [892, 717] width 1311 height 43
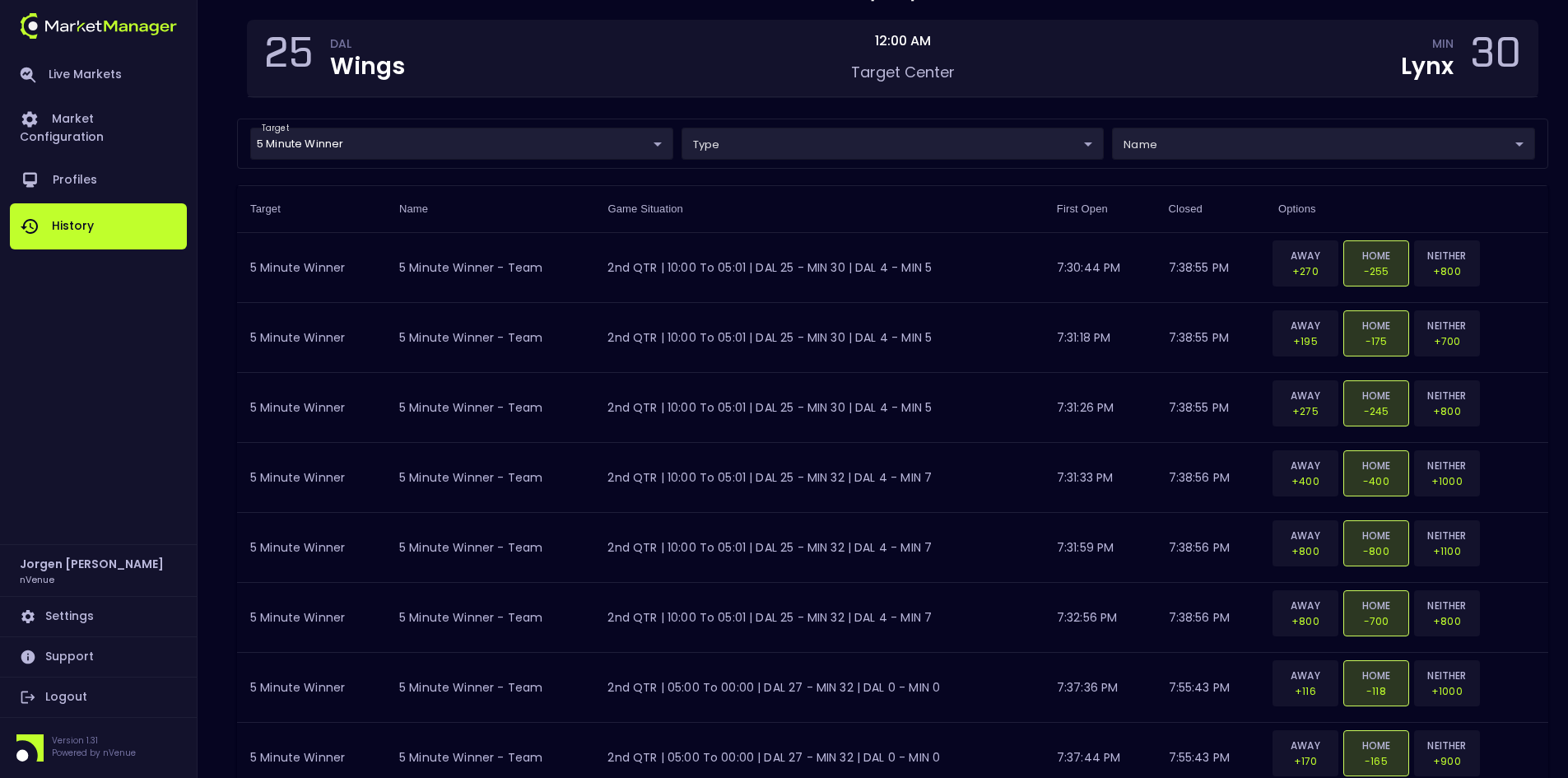
scroll to position [0, 0]
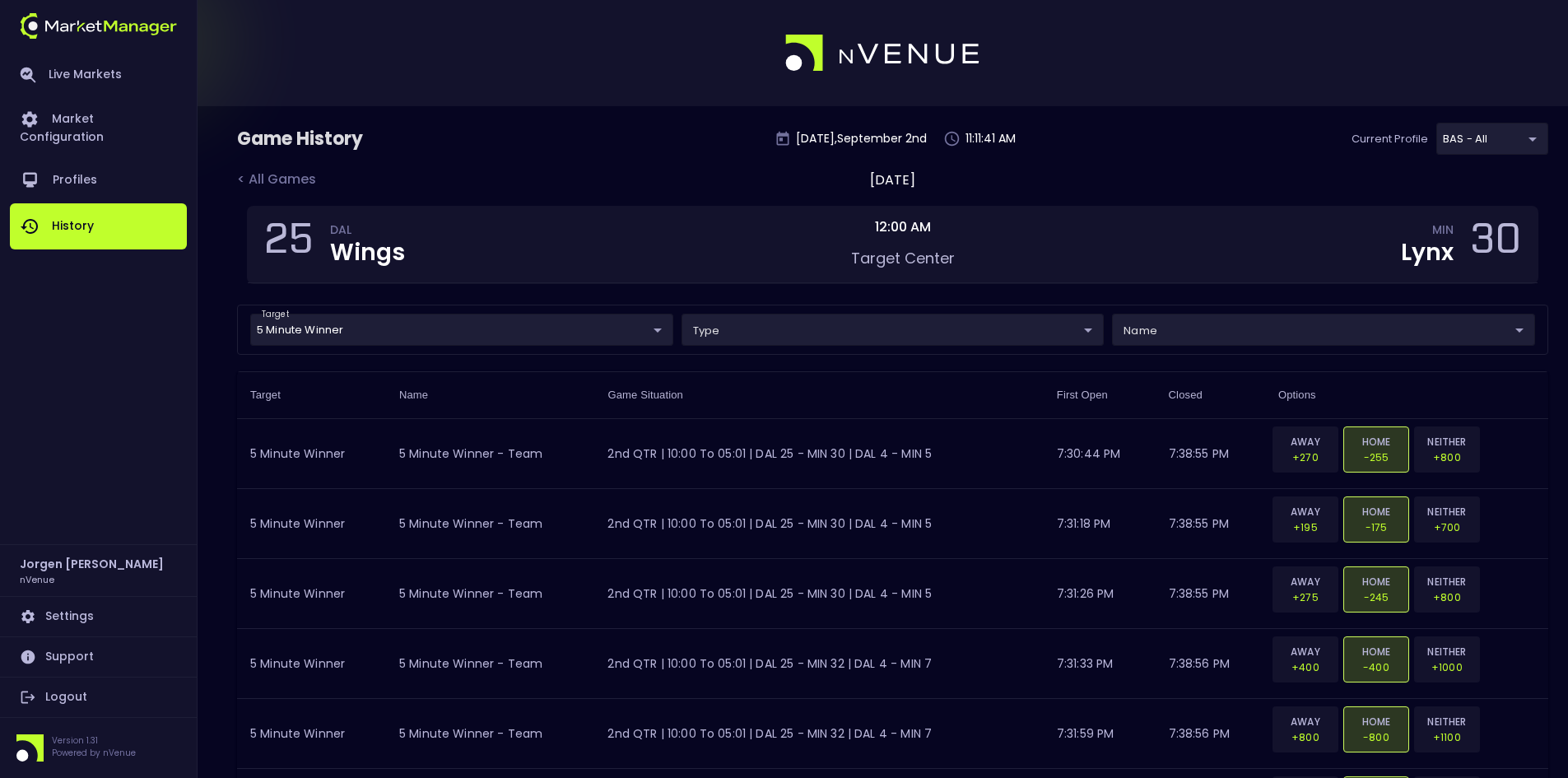
click at [576, 170] on div "< All Games [DATE]" at bounding box center [892, 187] width 1311 height 36
click at [601, 91] on div at bounding box center [784, 53] width 1568 height 106
click at [608, 76] on div at bounding box center [784, 53] width 1568 height 106
click at [535, 70] on div at bounding box center [784, 53] width 1568 height 106
